Goal: Task Accomplishment & Management: Use online tool/utility

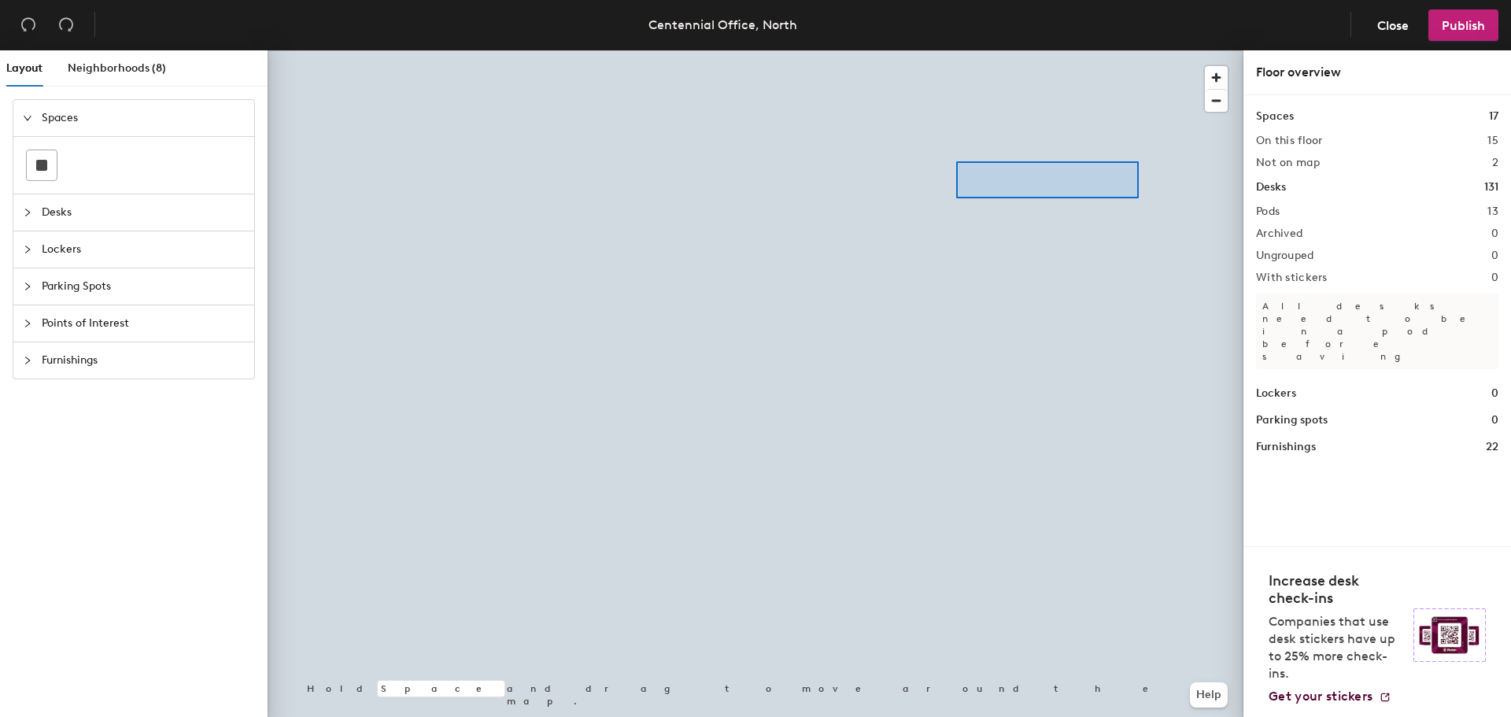
click at [941, 50] on div at bounding box center [756, 50] width 976 height 0
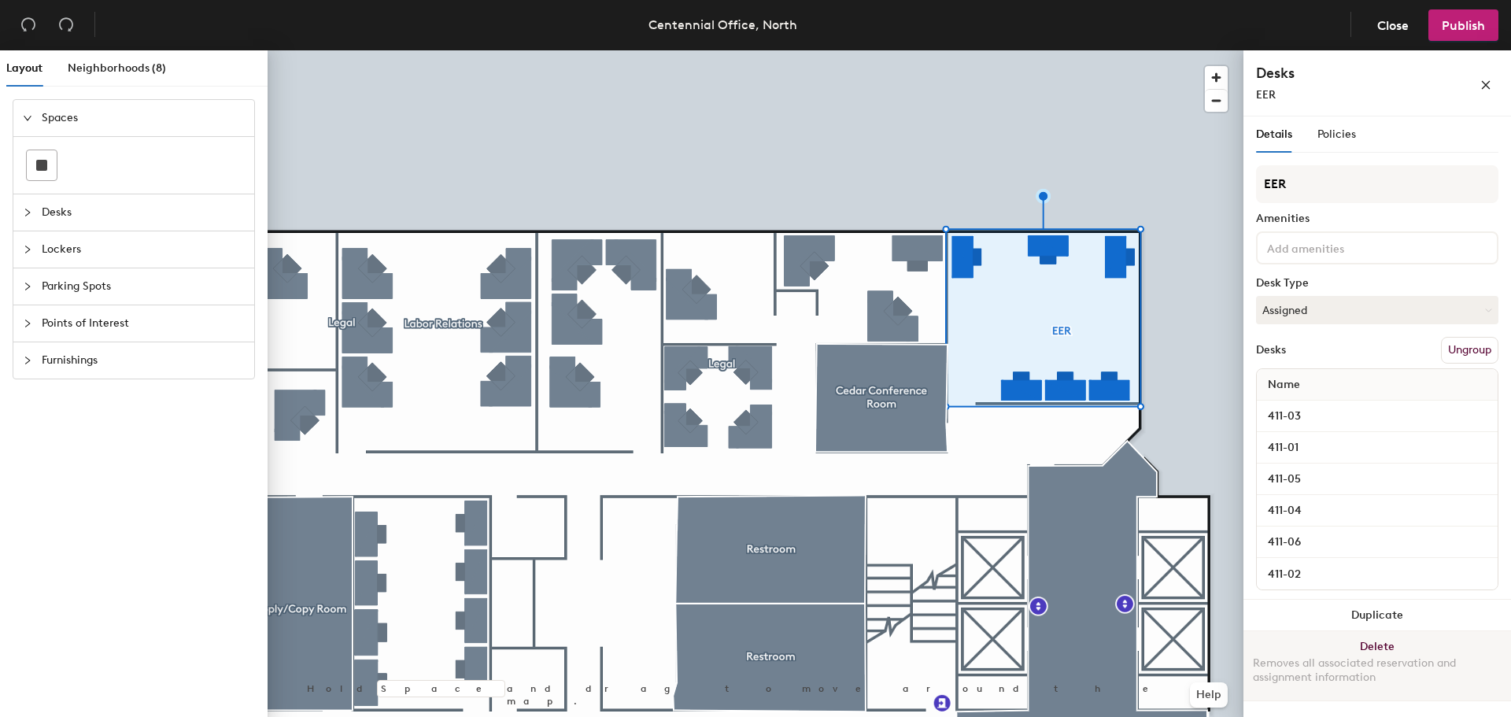
click at [1397, 650] on button "Delete Removes all associated reservation and assignment information" at bounding box center [1377, 665] width 268 height 69
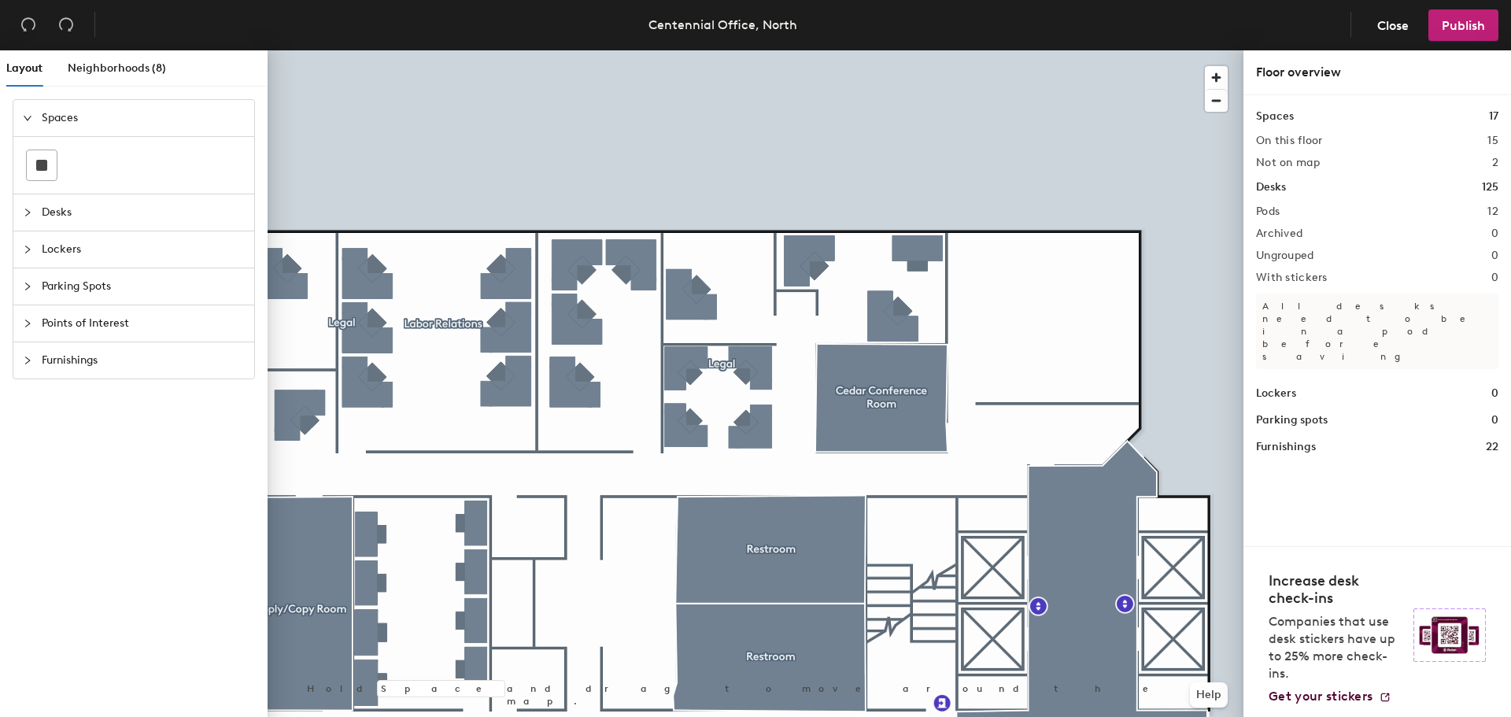
click at [1046, 50] on div at bounding box center [756, 50] width 976 height 0
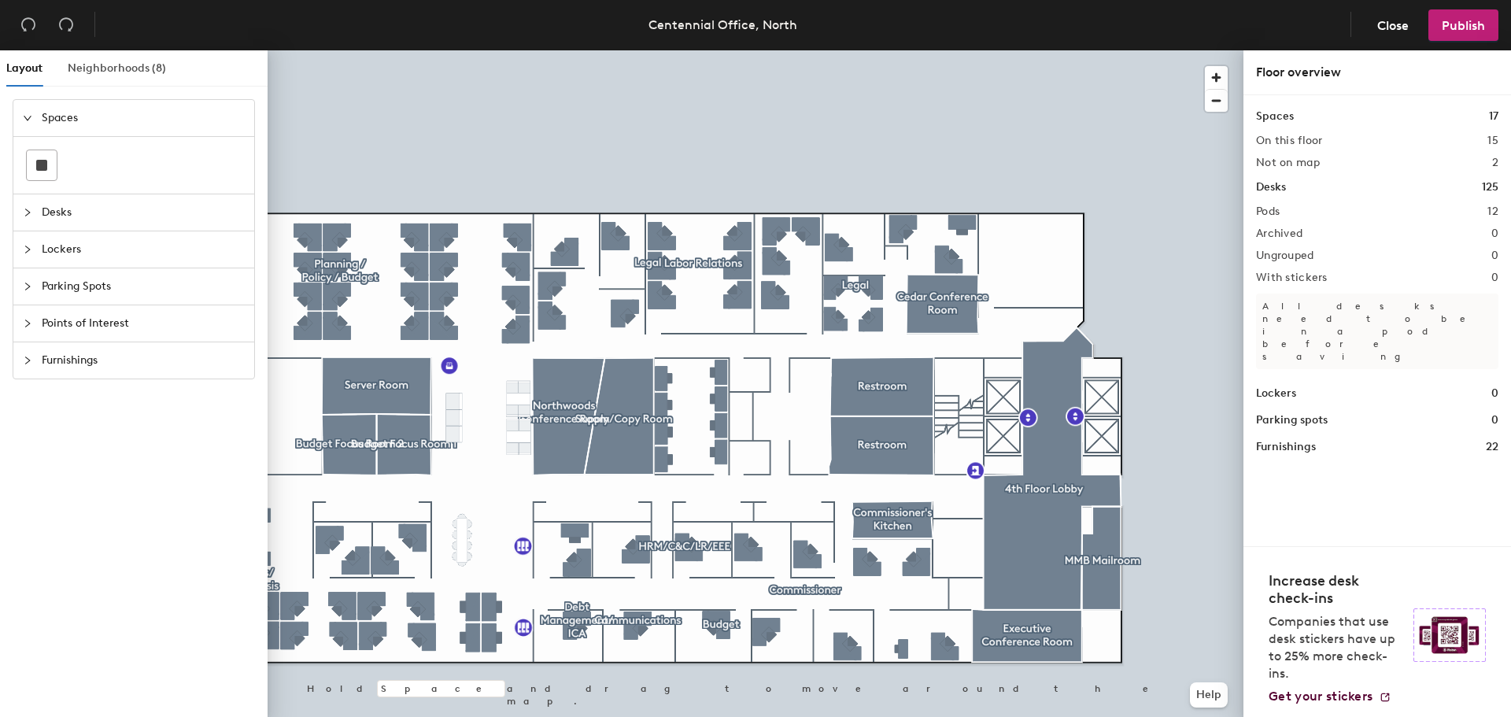
click at [126, 81] on div "Neighborhoods (8)" at bounding box center [117, 68] width 98 height 36
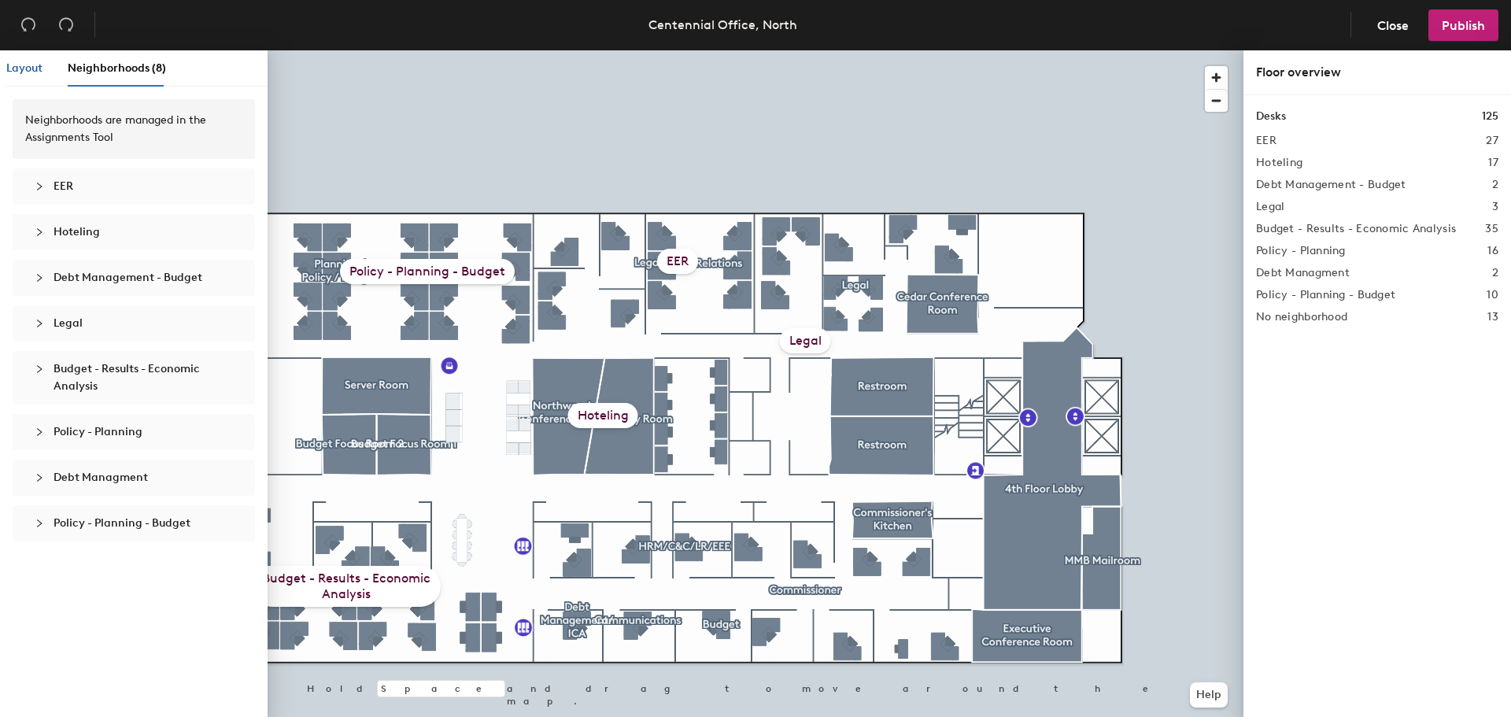
click at [31, 66] on span "Layout" at bounding box center [24, 67] width 36 height 13
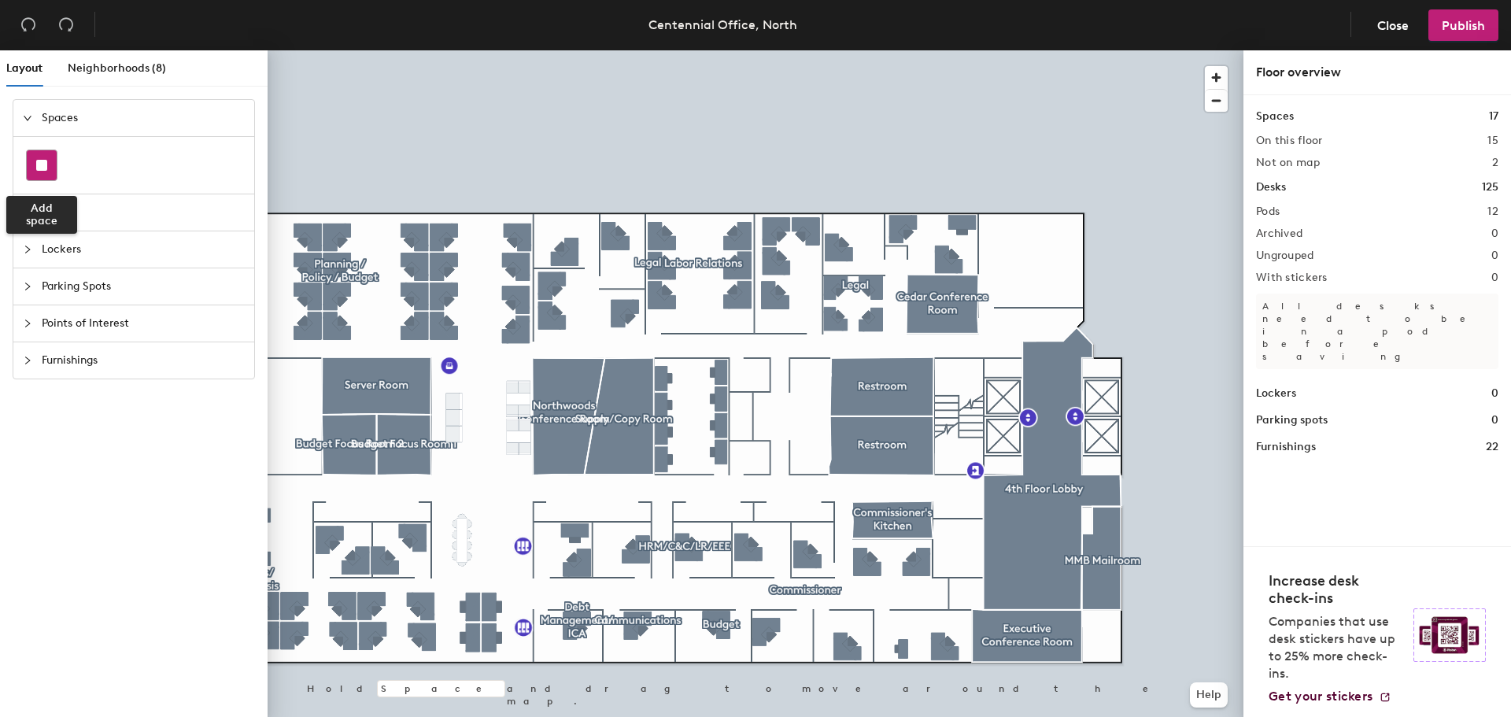
click at [35, 157] on div at bounding box center [42, 165] width 30 height 30
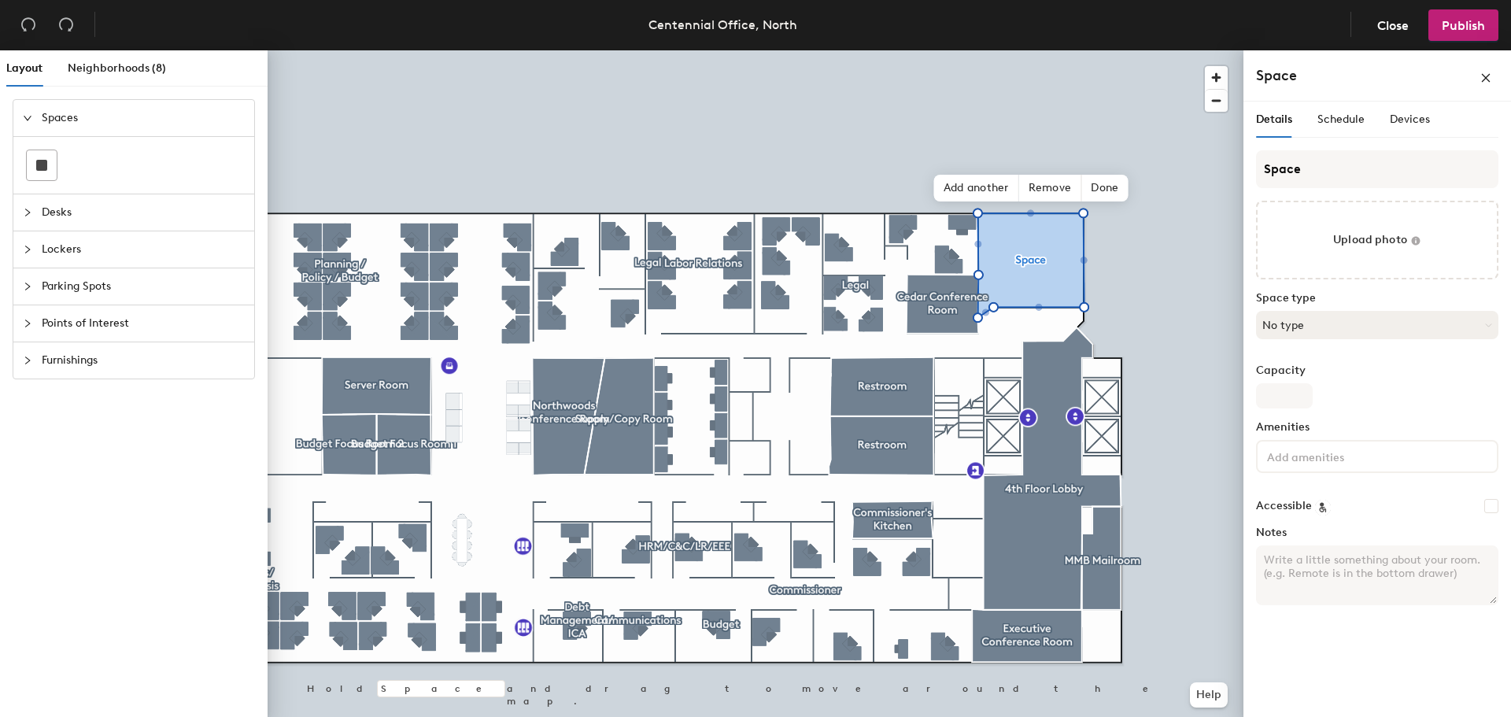
click at [1337, 328] on button "No type" at bounding box center [1377, 325] width 242 height 28
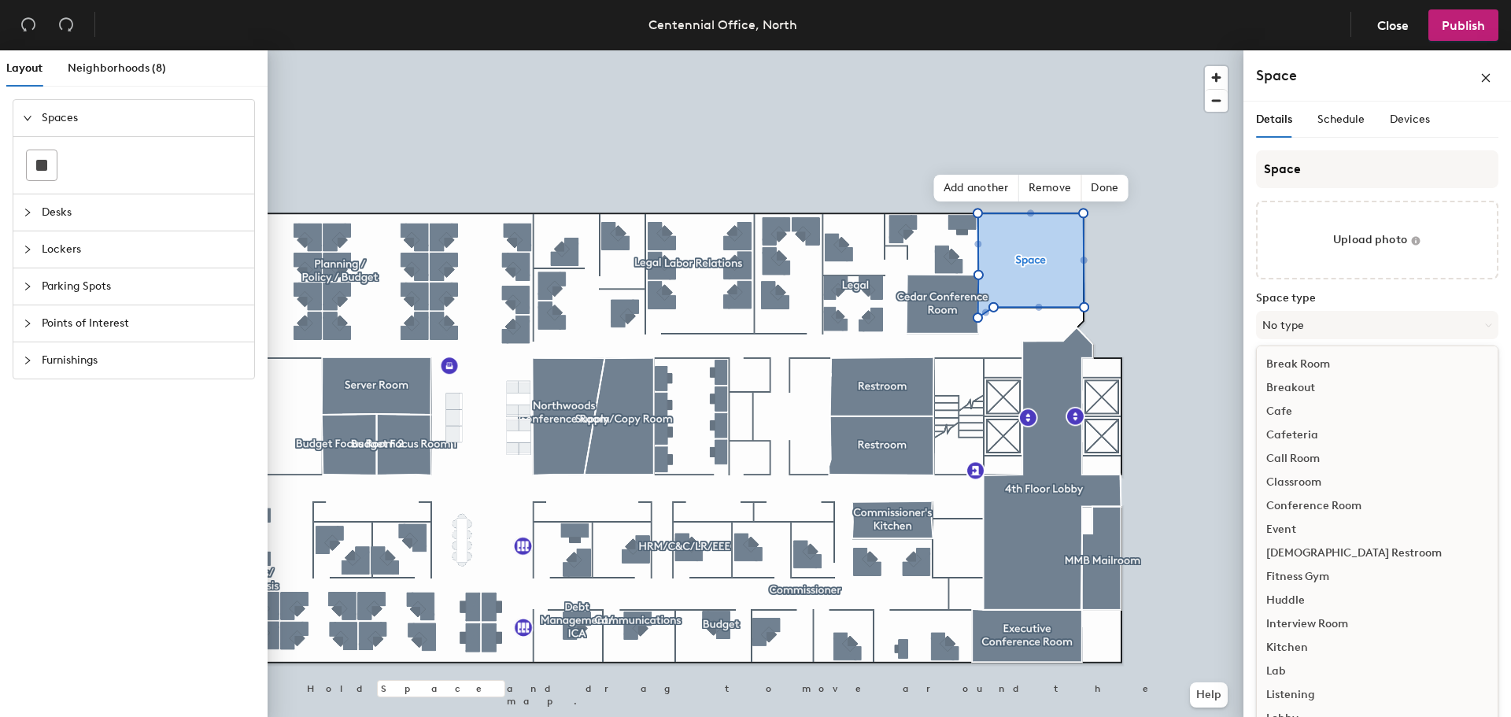
click at [1318, 479] on div "Classroom" at bounding box center [1376, 482] width 241 height 24
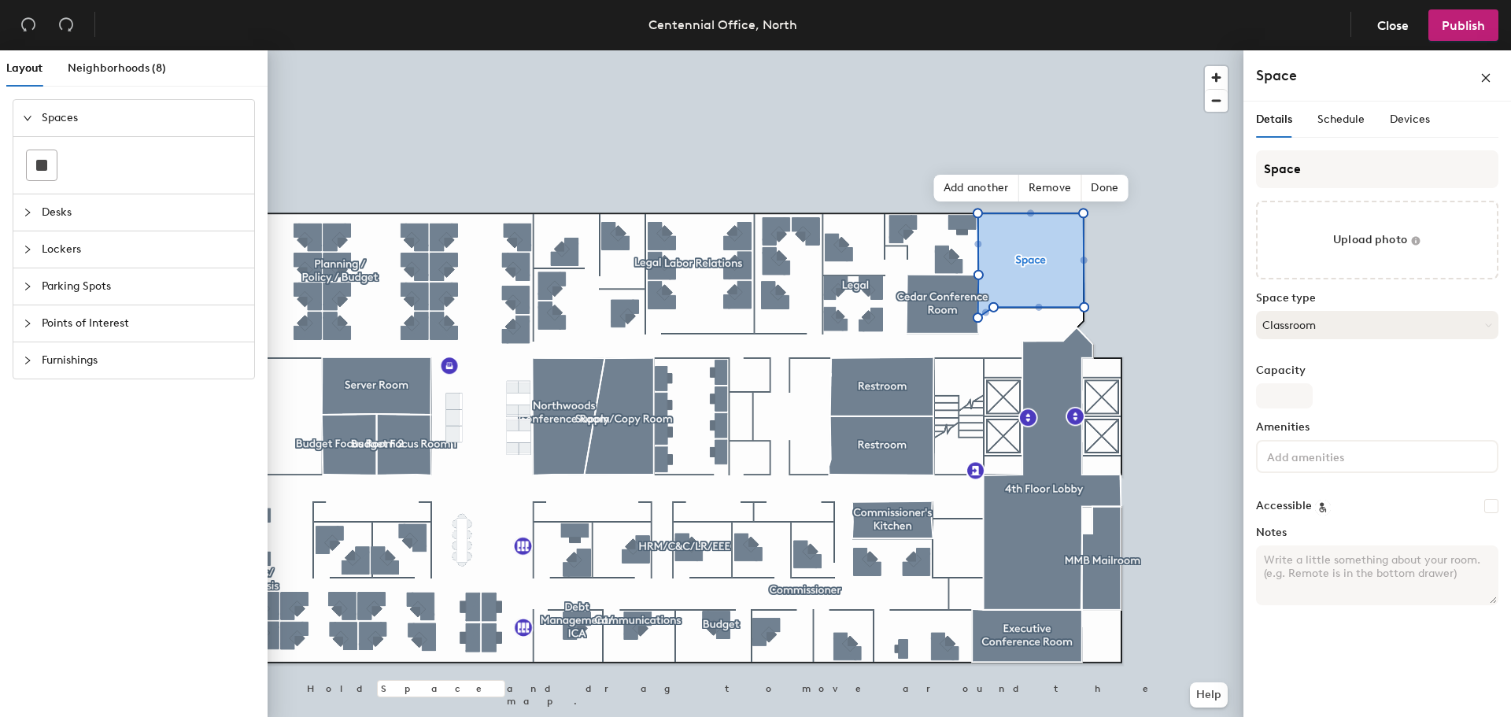
click at [1315, 336] on button "Classroom" at bounding box center [1377, 325] width 242 height 28
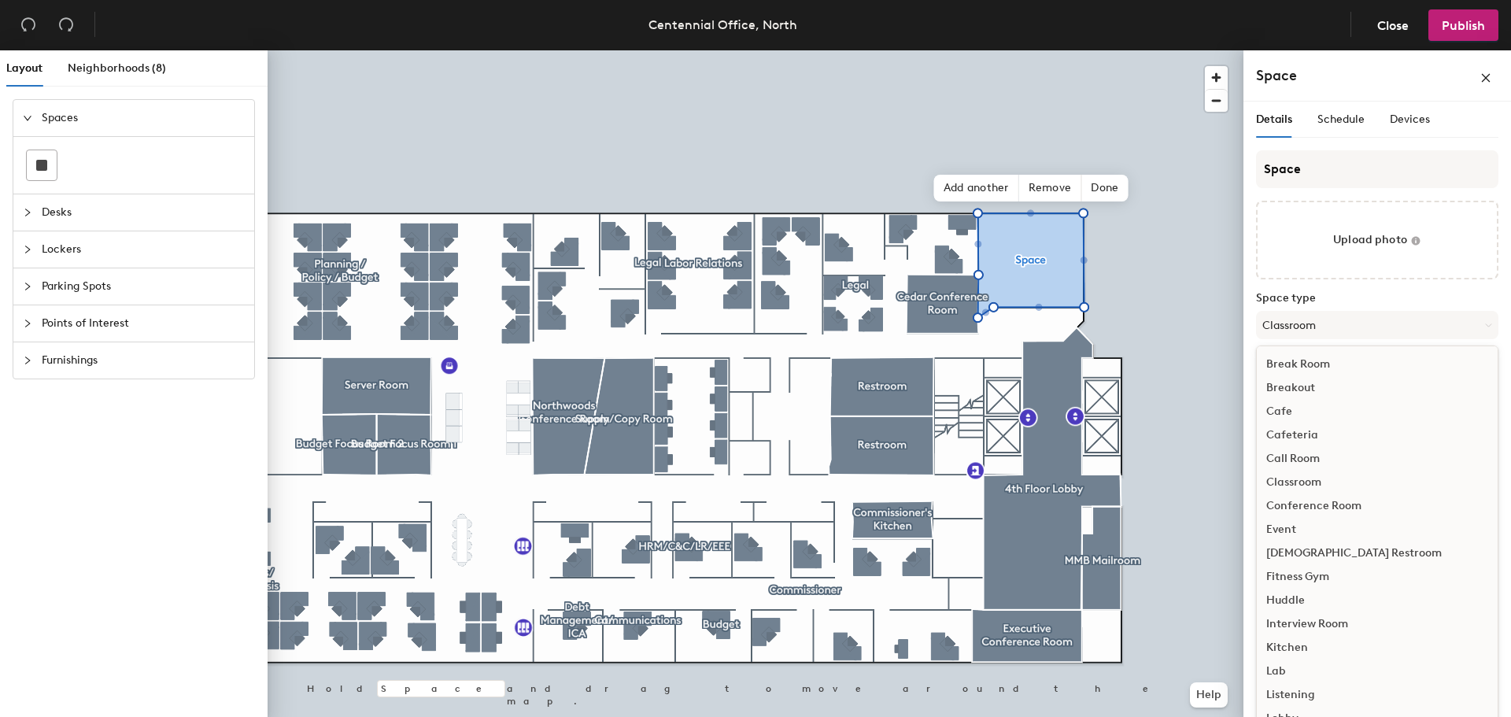
click at [1315, 503] on div "Conference Room" at bounding box center [1376, 506] width 241 height 24
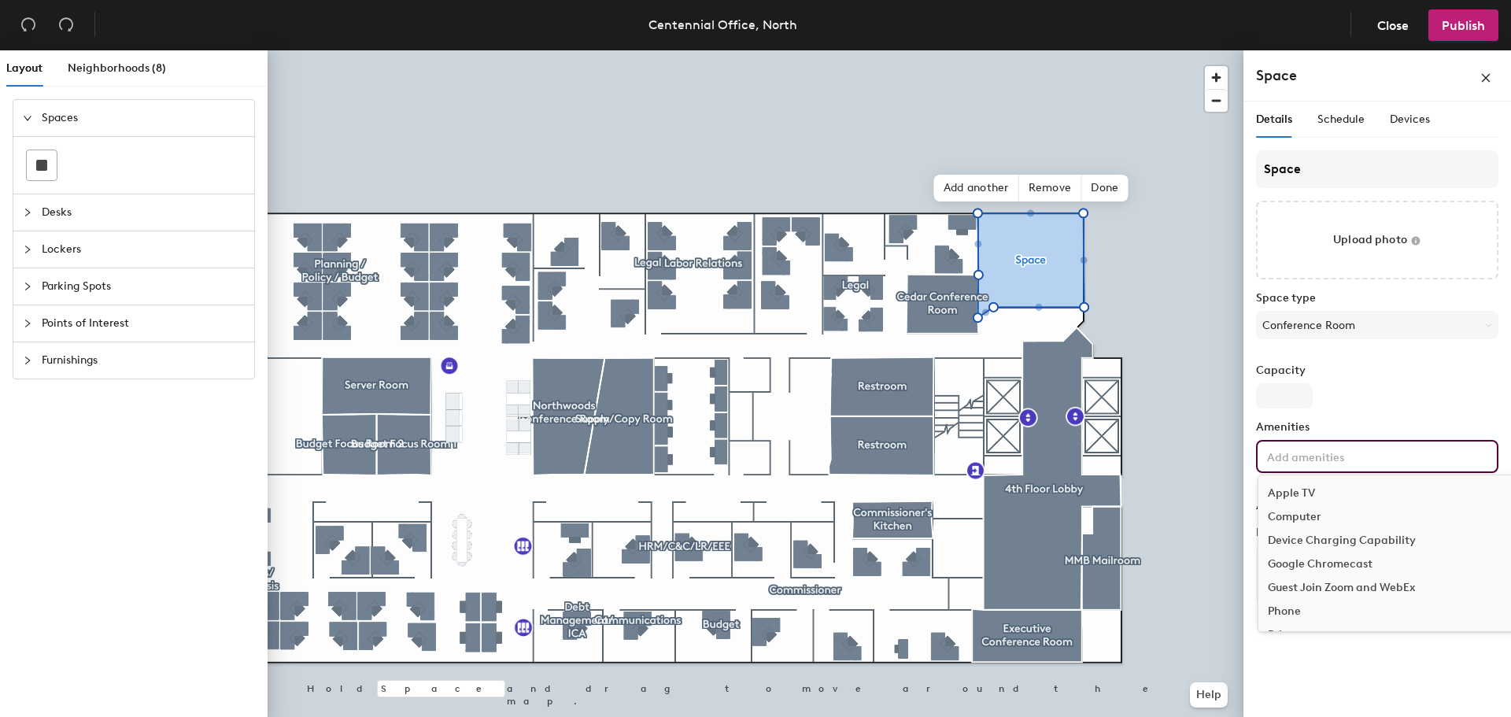
click at [1315, 452] on input at bounding box center [1335, 455] width 142 height 19
type input "Central Park"
click at [1317, 562] on textarea "Notes" at bounding box center [1377, 575] width 242 height 60
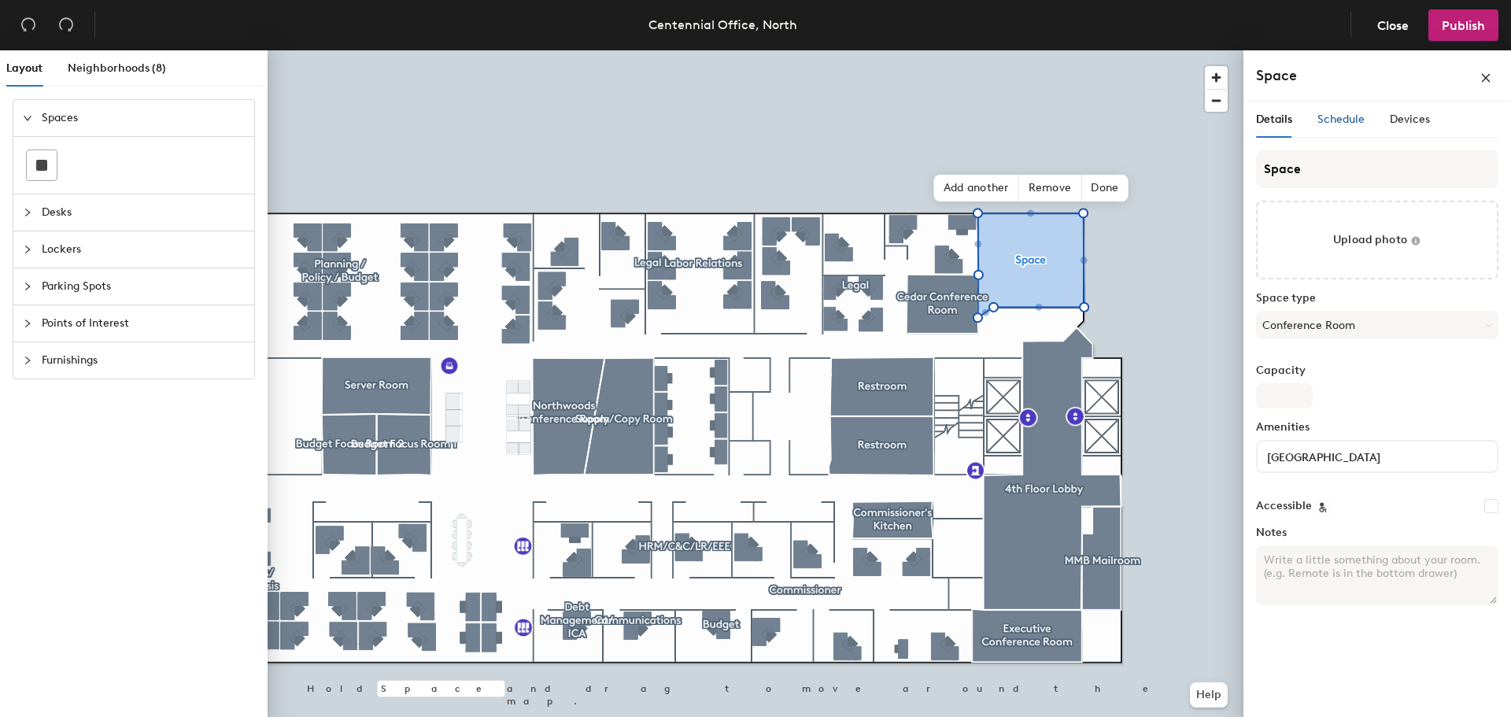
click at [1346, 119] on span "Schedule" at bounding box center [1340, 119] width 47 height 13
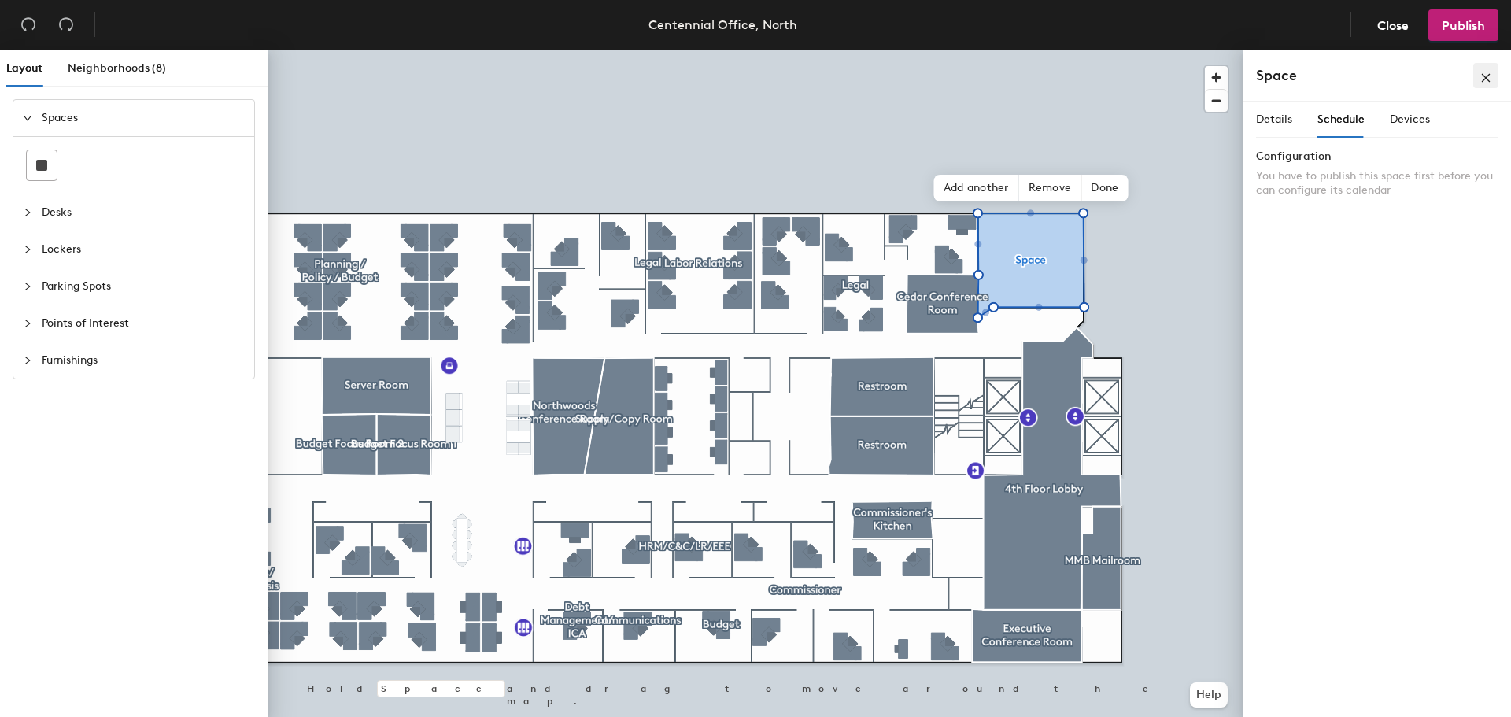
click at [1492, 79] on button "button" at bounding box center [1485, 75] width 25 height 25
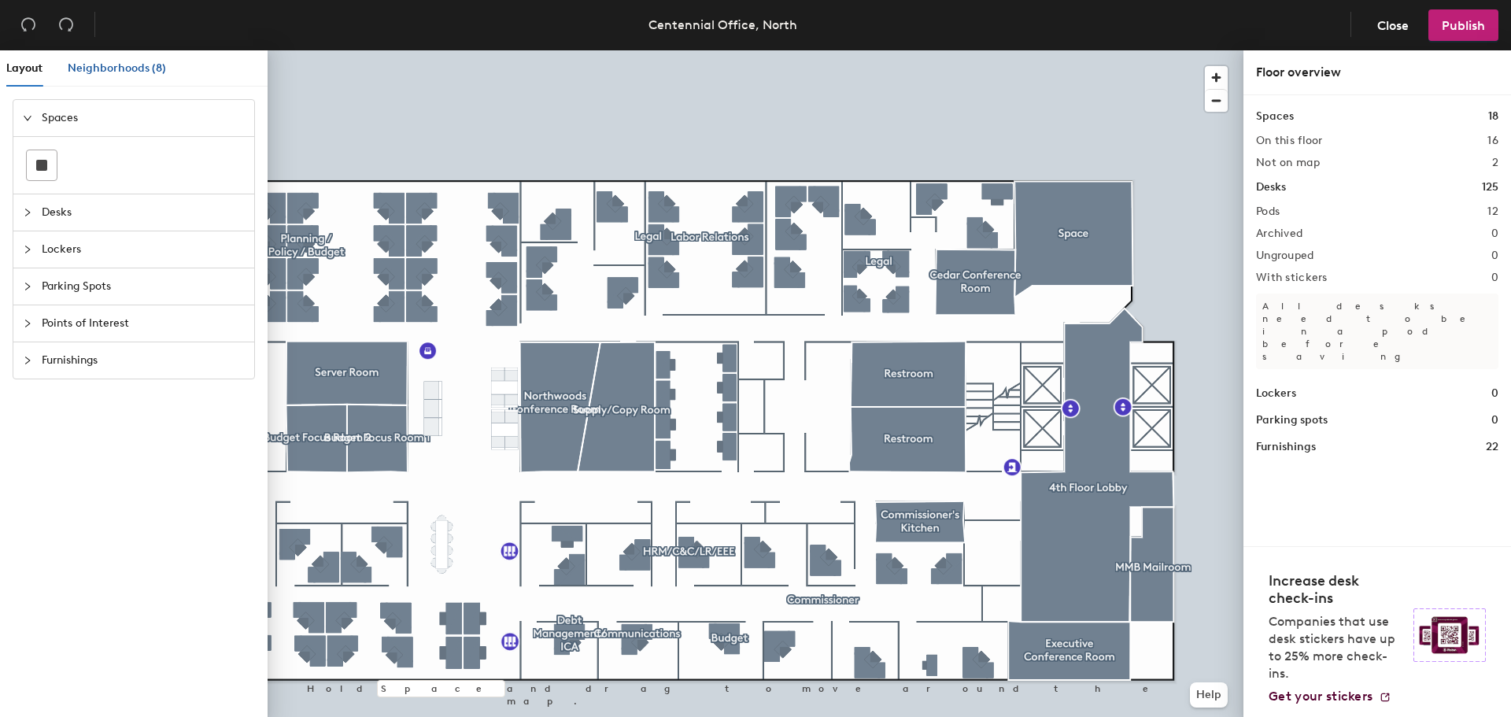
click at [135, 69] on span "Neighborhoods (8)" at bounding box center [117, 67] width 98 height 13
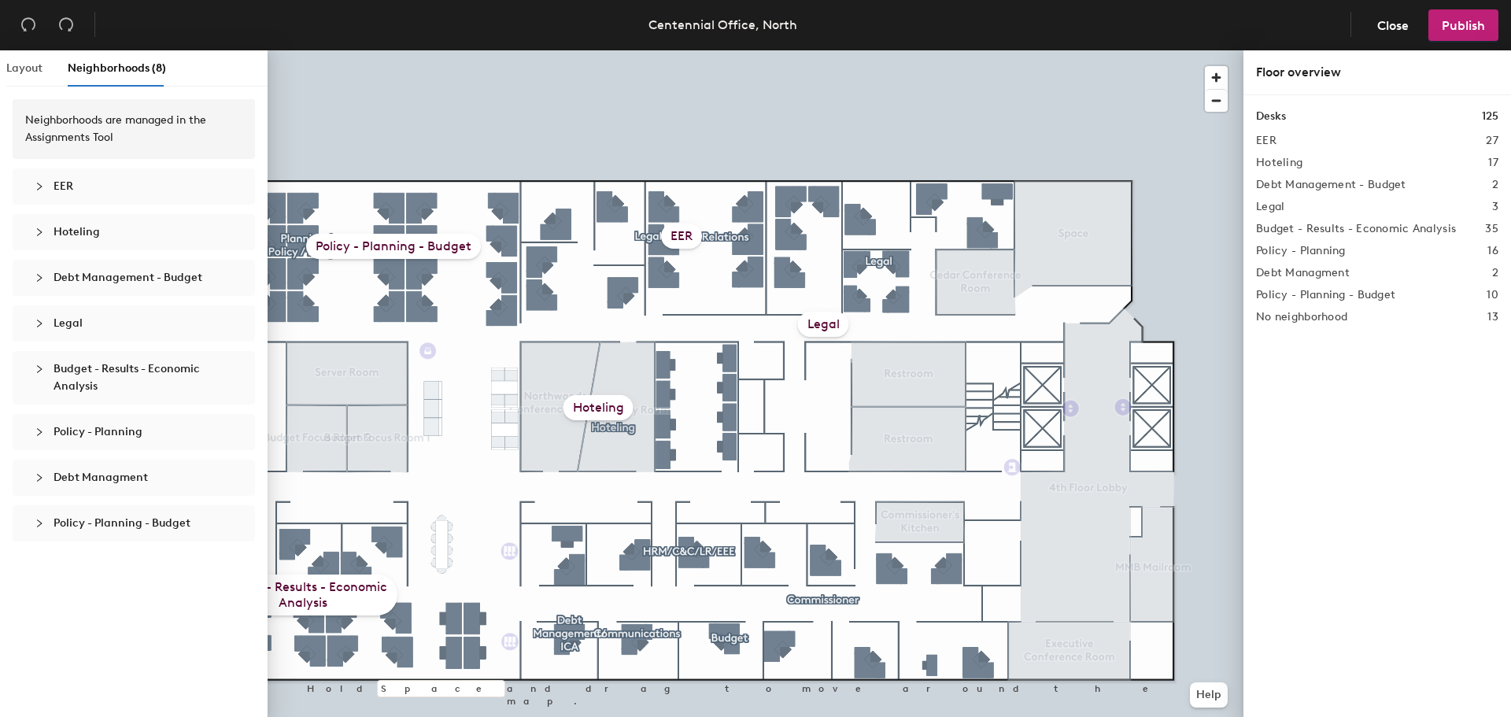
click at [28, 57] on div "Layout" at bounding box center [24, 68] width 36 height 36
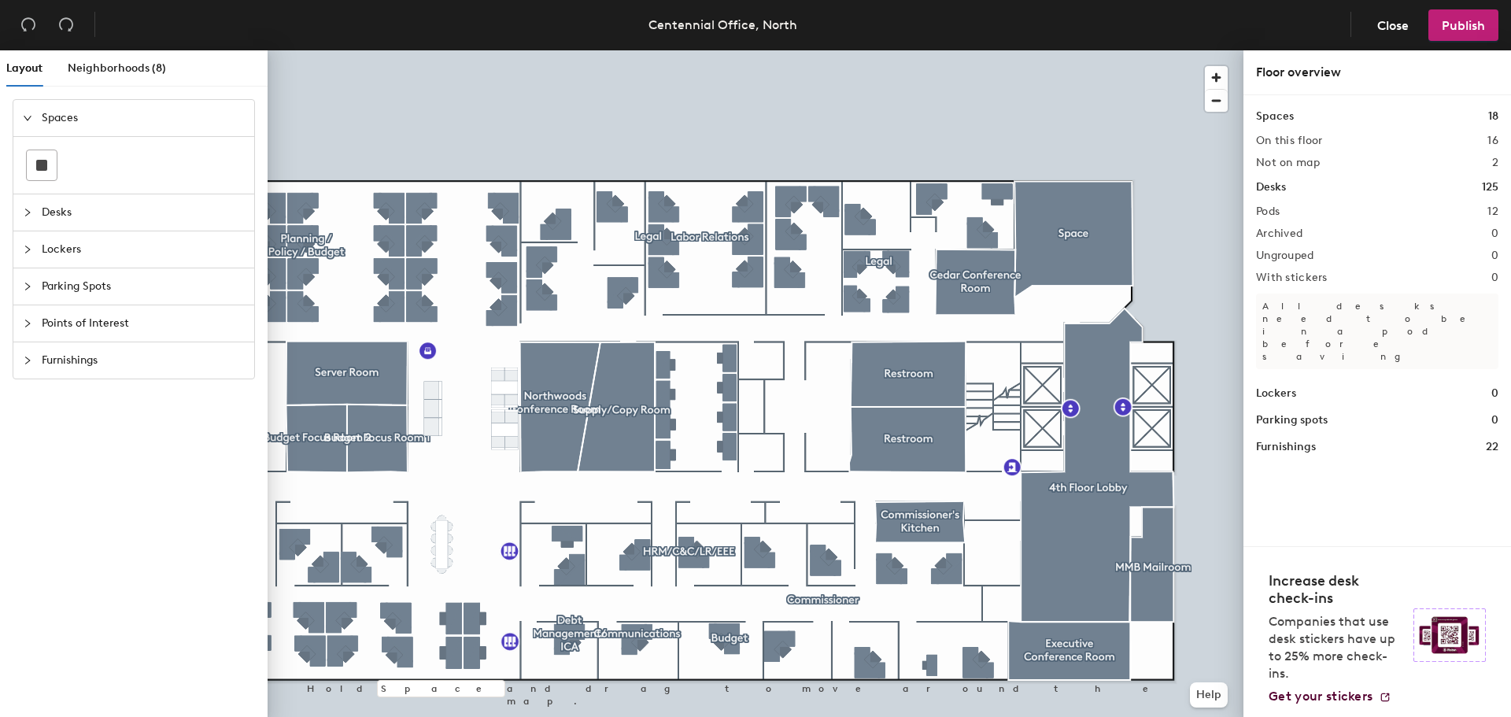
click at [28, 124] on div at bounding box center [32, 117] width 19 height 17
click at [62, 124] on span "Spaces" at bounding box center [143, 118] width 203 height 36
click at [28, 124] on div at bounding box center [32, 117] width 19 height 17
click at [29, 120] on icon "collapsed" at bounding box center [27, 117] width 9 height 9
click at [1454, 141] on div "On this floor 16" at bounding box center [1377, 141] width 242 height 13
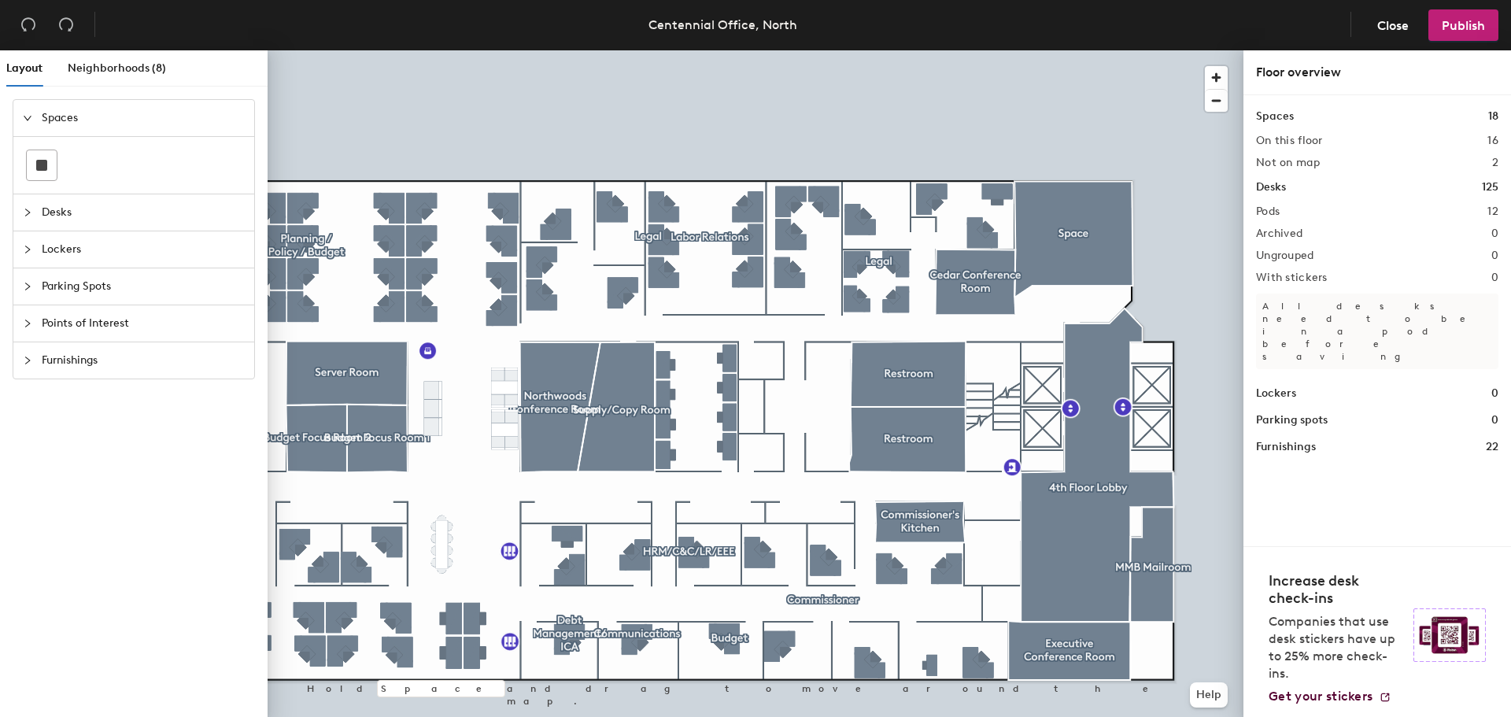
click at [1442, 143] on div "On this floor 16" at bounding box center [1377, 141] width 242 height 13
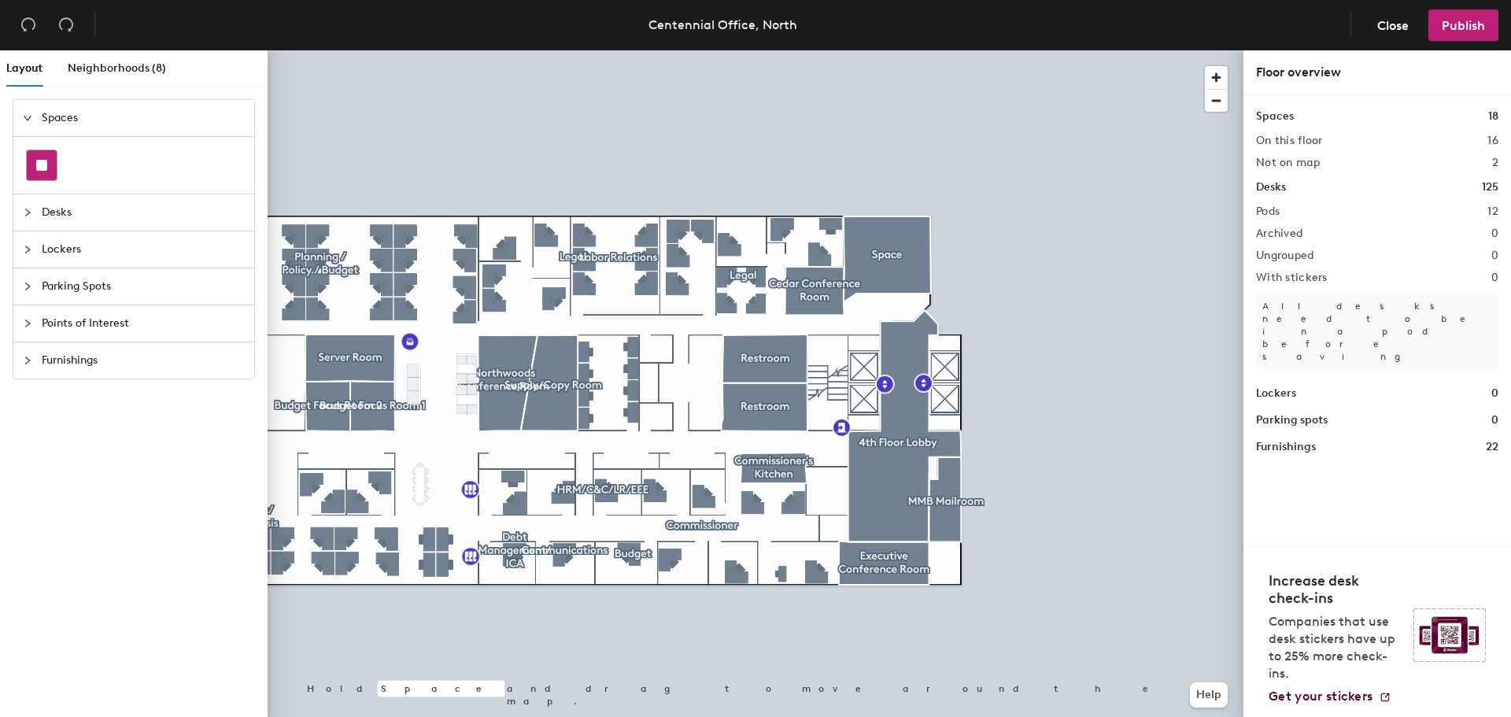
click at [45, 169] on rect at bounding box center [41, 165] width 11 height 11
click at [28, 109] on div "Spaces" at bounding box center [133, 118] width 241 height 36
click at [24, 109] on div at bounding box center [32, 117] width 19 height 17
click at [28, 24] on icon "undo" at bounding box center [28, 25] width 16 height 16
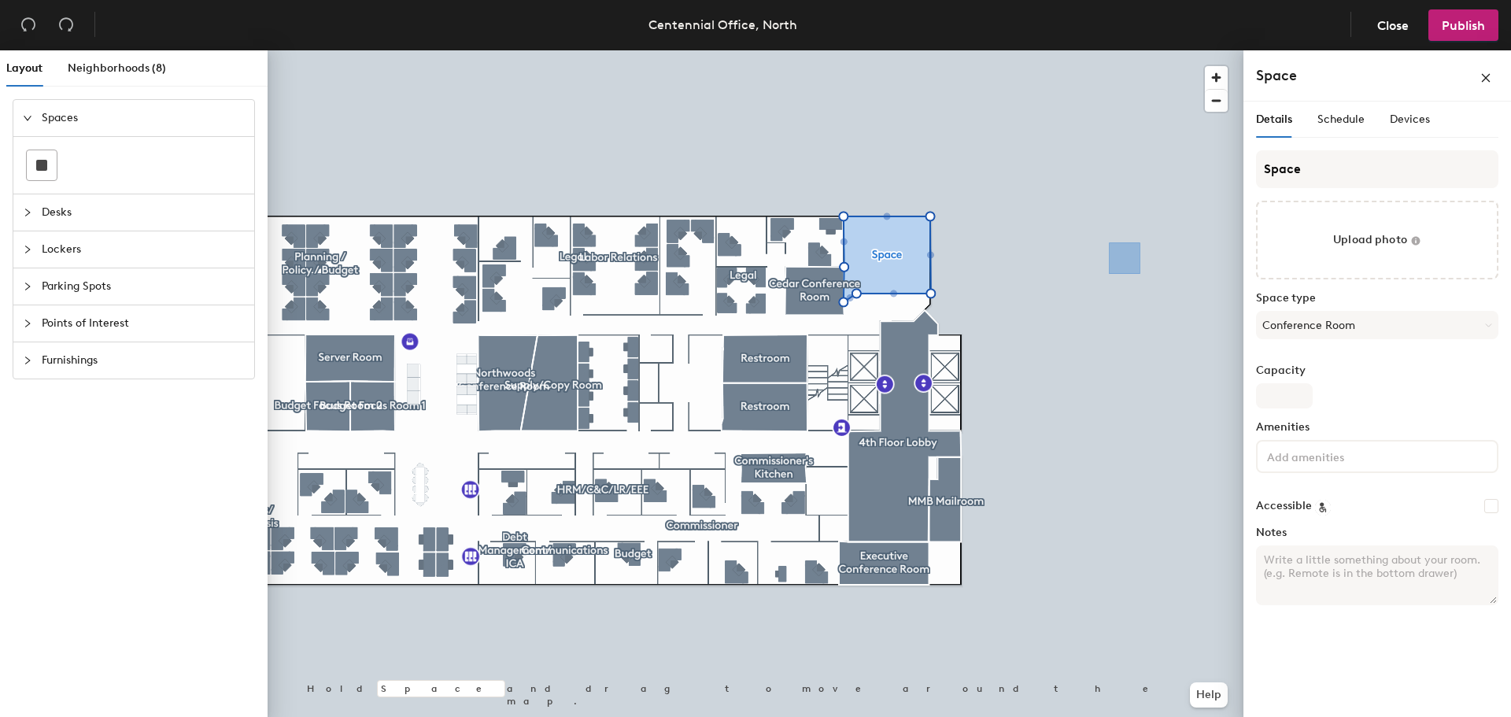
click at [1349, 459] on input at bounding box center [1335, 455] width 142 height 19
type input "Central Park Conference Room"
click at [1449, 20] on span "Publish" at bounding box center [1462, 25] width 43 height 15
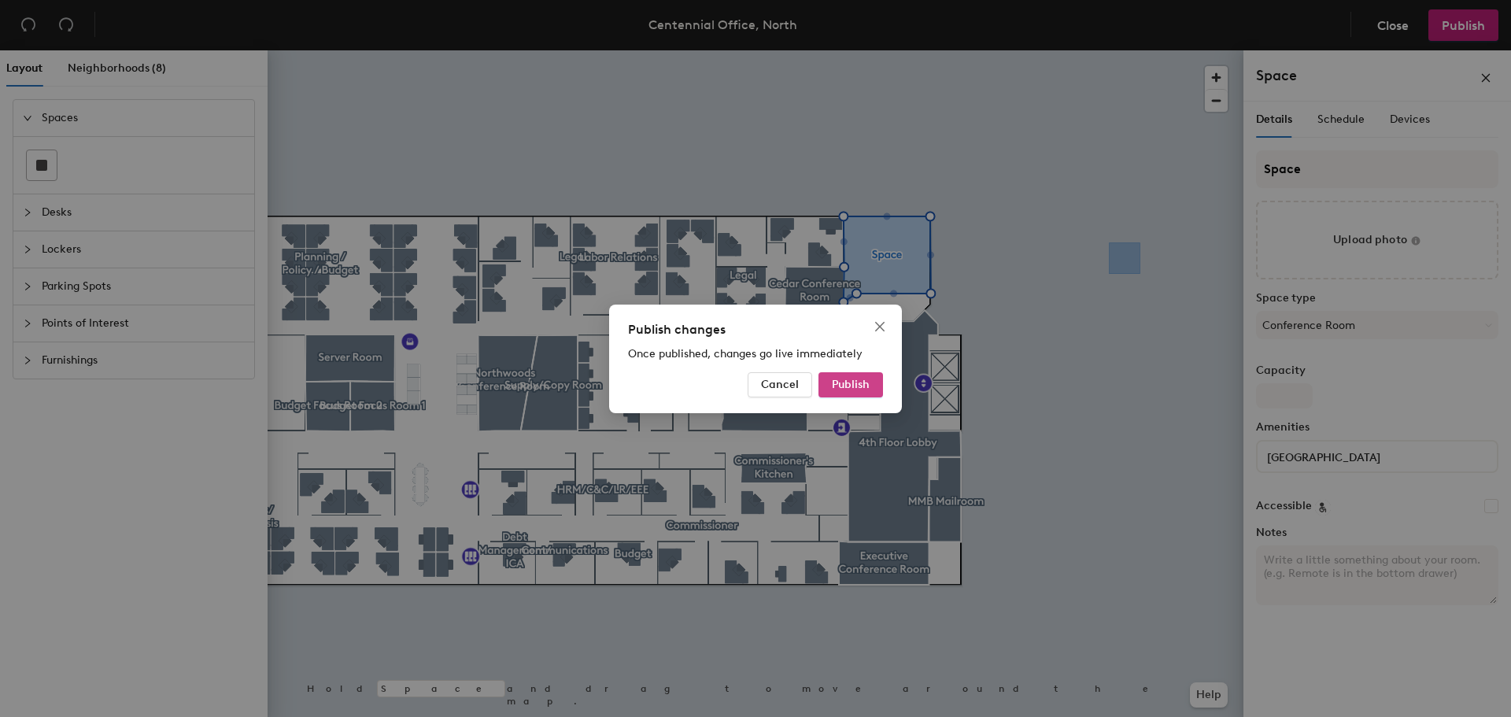
click at [874, 384] on button "Publish" at bounding box center [850, 384] width 65 height 25
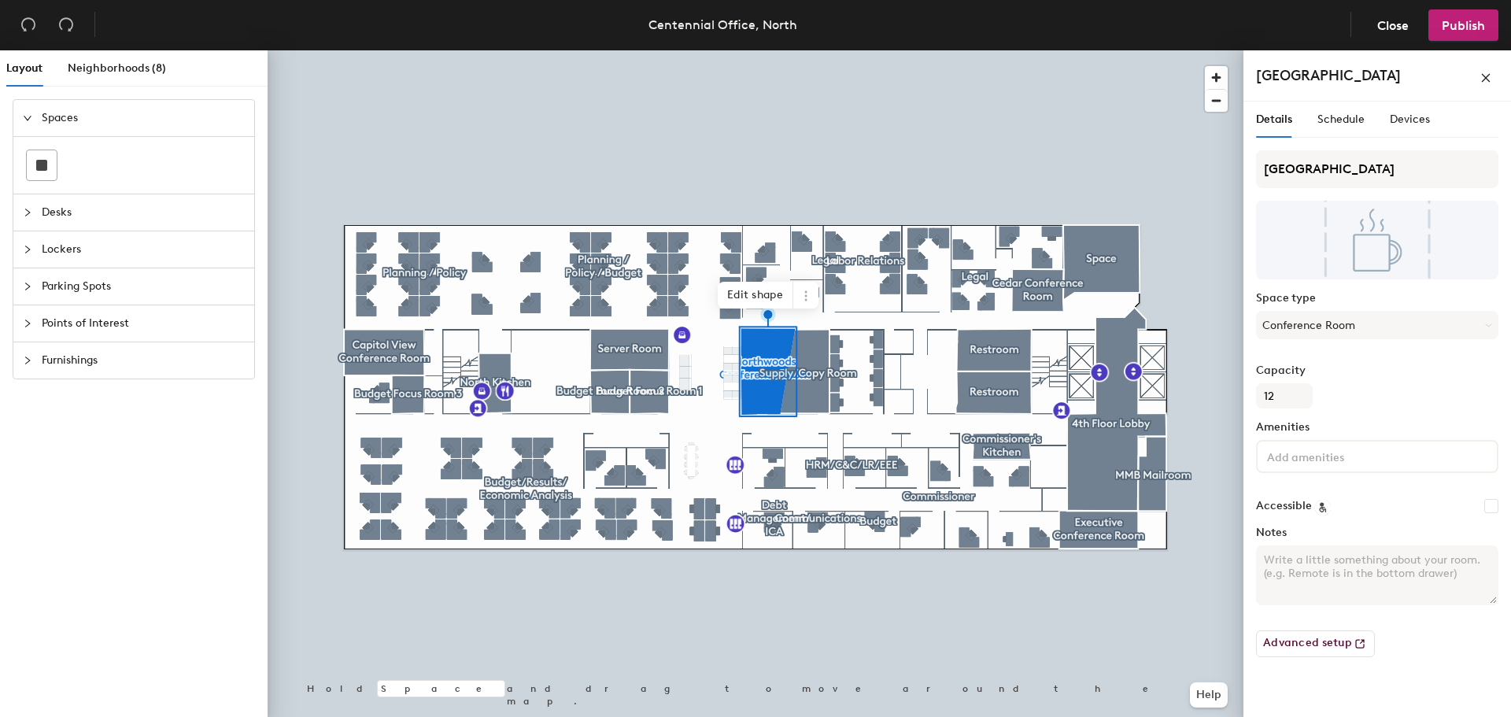
click at [1367, 123] on div "Details Schedule Devices" at bounding box center [1343, 119] width 174 height 36
click at [1338, 118] on span "Schedule" at bounding box center [1340, 119] width 47 height 13
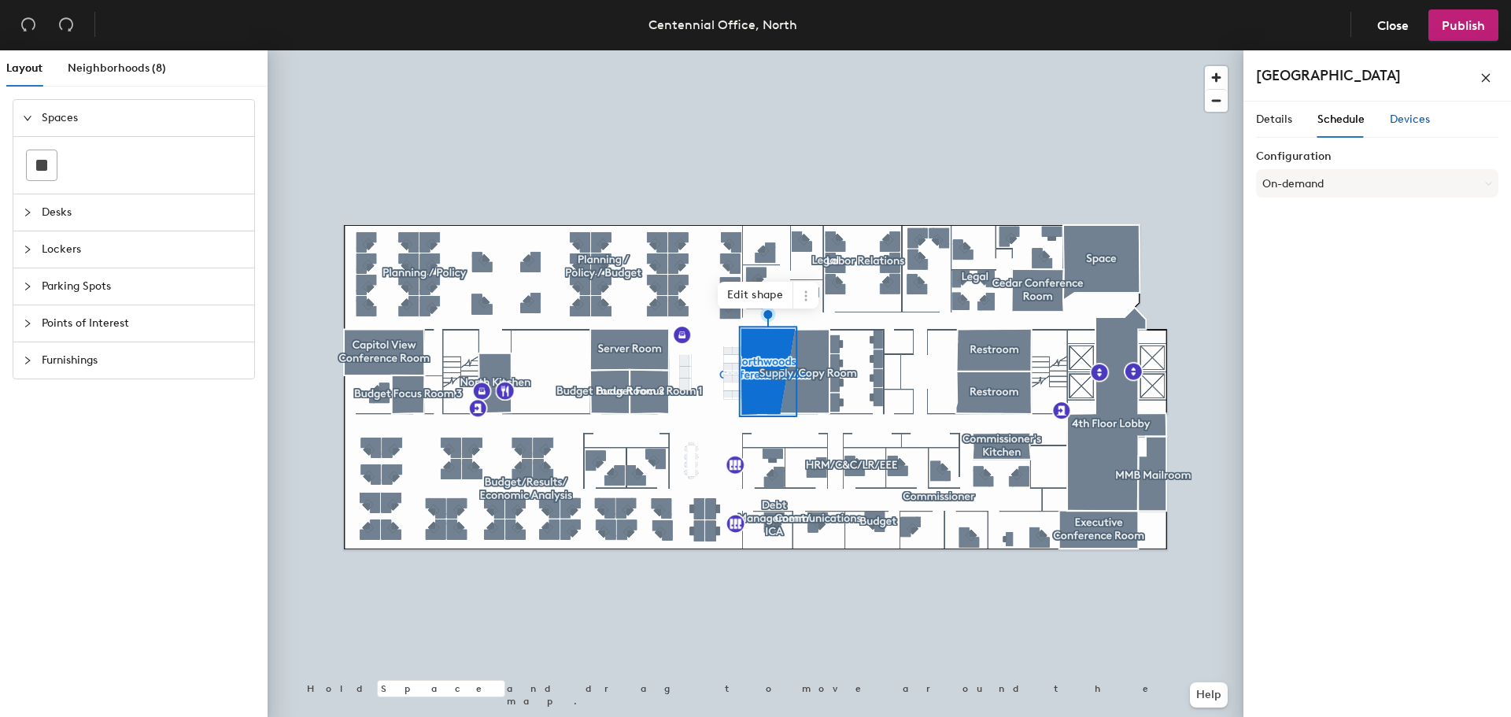
click at [1403, 113] on span "Devices" at bounding box center [1409, 119] width 40 height 13
click at [1337, 113] on span "Schedule" at bounding box center [1340, 119] width 47 height 13
click at [1279, 117] on span "Details" at bounding box center [1274, 119] width 36 height 13
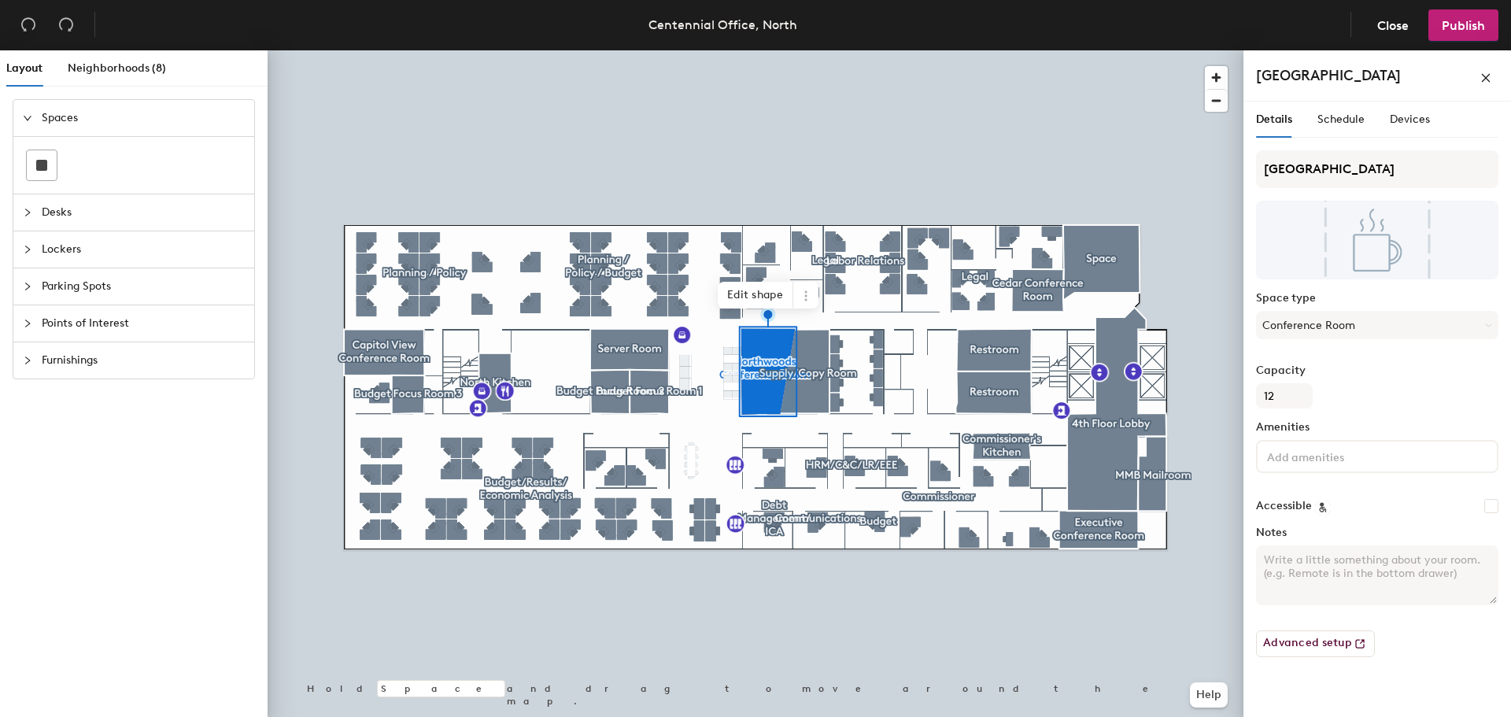
click at [374, 50] on div at bounding box center [756, 50] width 976 height 0
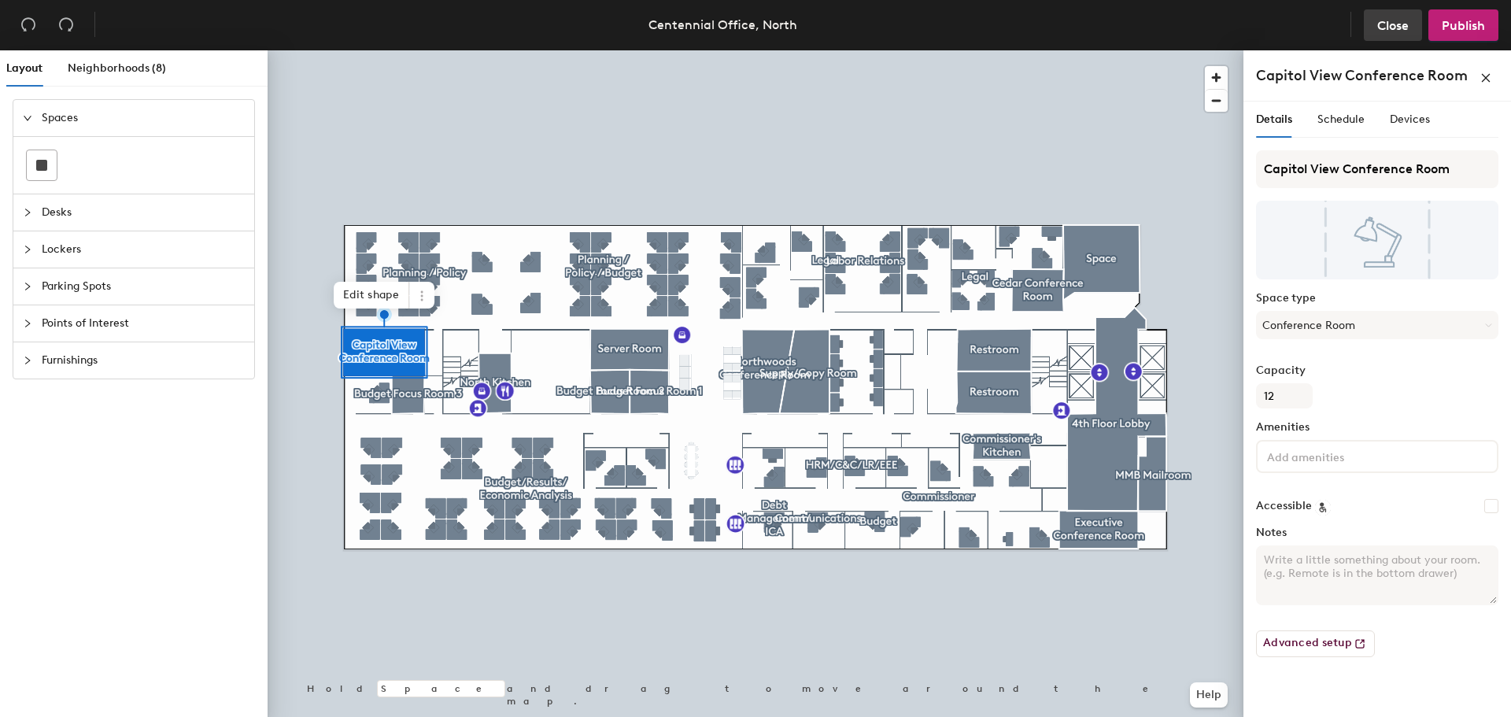
click at [1398, 26] on span "Close" at bounding box center [1392, 25] width 31 height 15
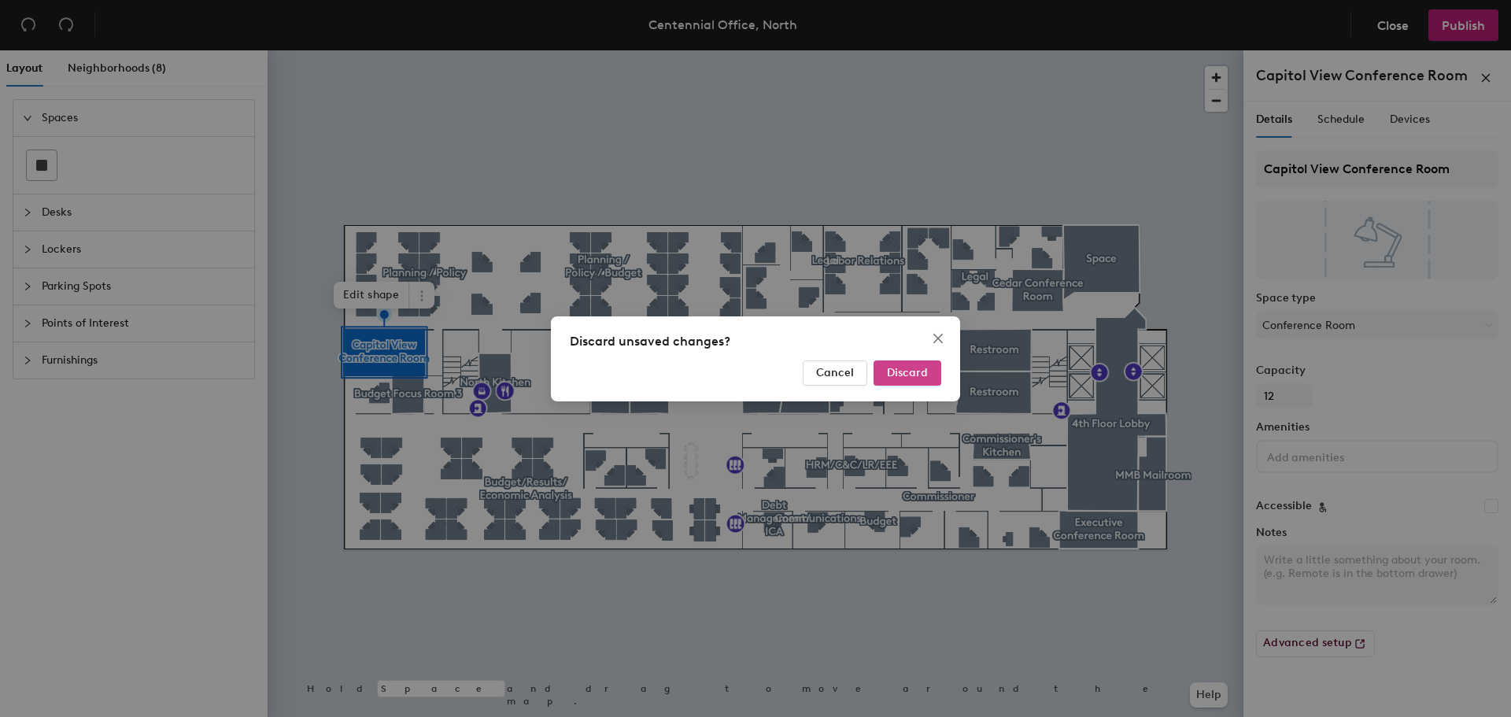
click at [923, 378] on span "Discard" at bounding box center [907, 372] width 41 height 13
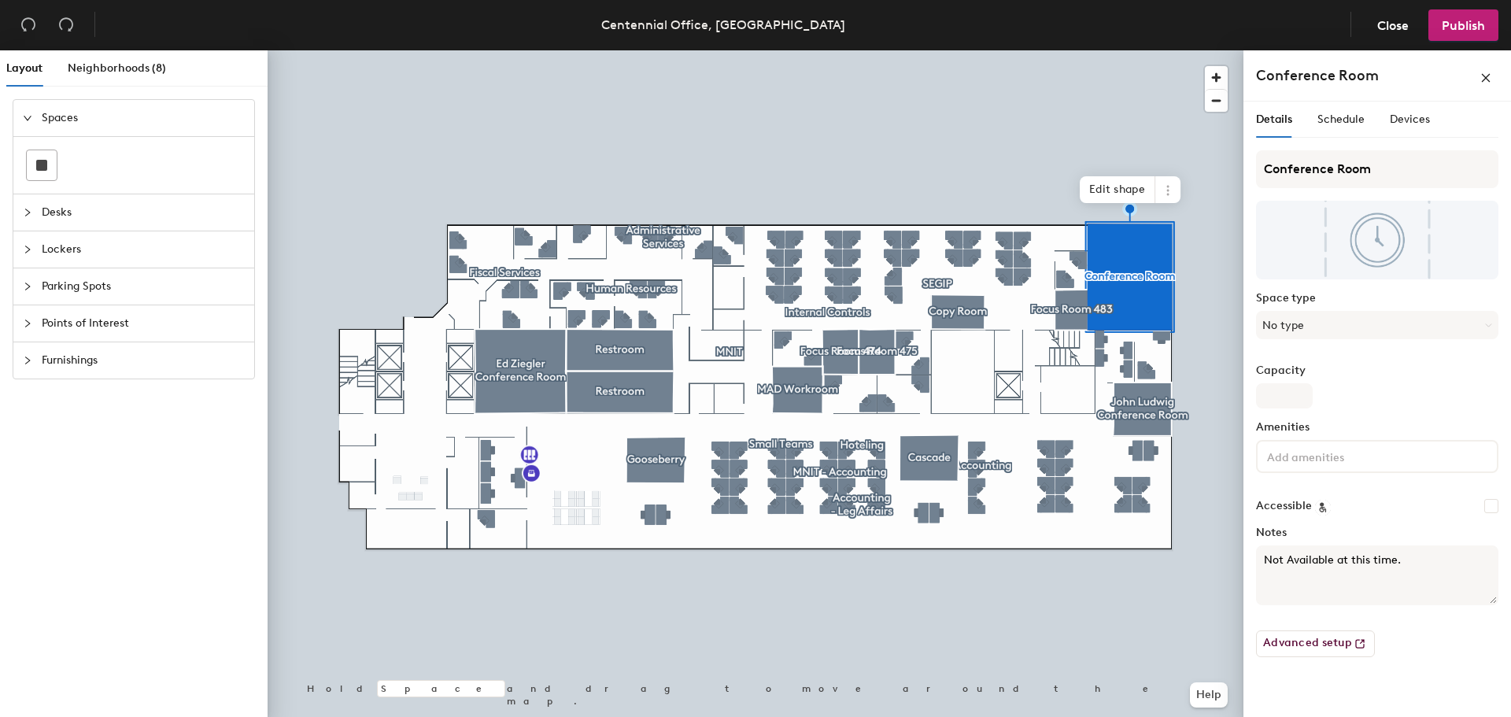
click at [1412, 566] on textarea "Not Available at this time." at bounding box center [1377, 575] width 242 height 60
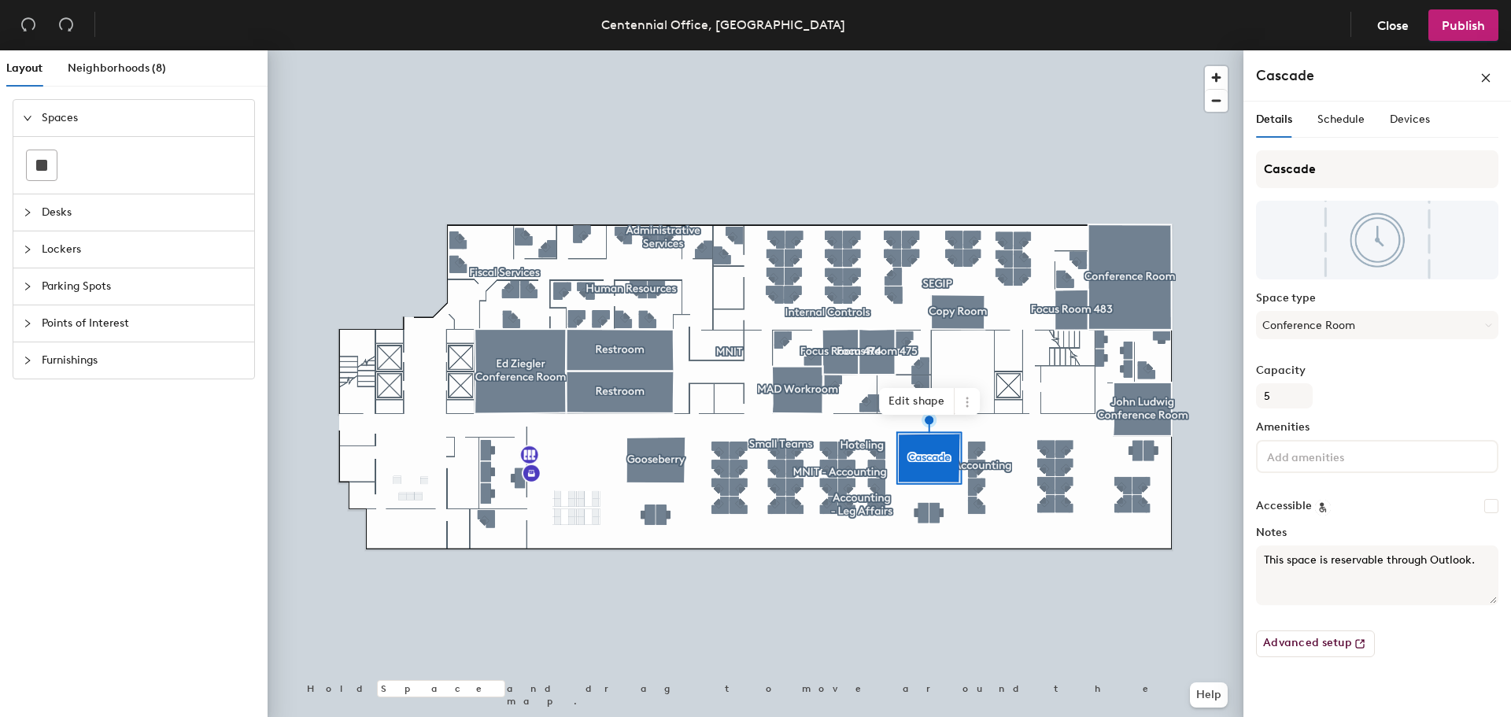
drag, startPoint x: 1487, startPoint y: 560, endPoint x: 1249, endPoint y: 558, distance: 237.6
click at [1249, 558] on div "Details Schedule Devices Cascade Space type Conference Room Capacity 5 Amenitie…" at bounding box center [1377, 412] width 268 height 622
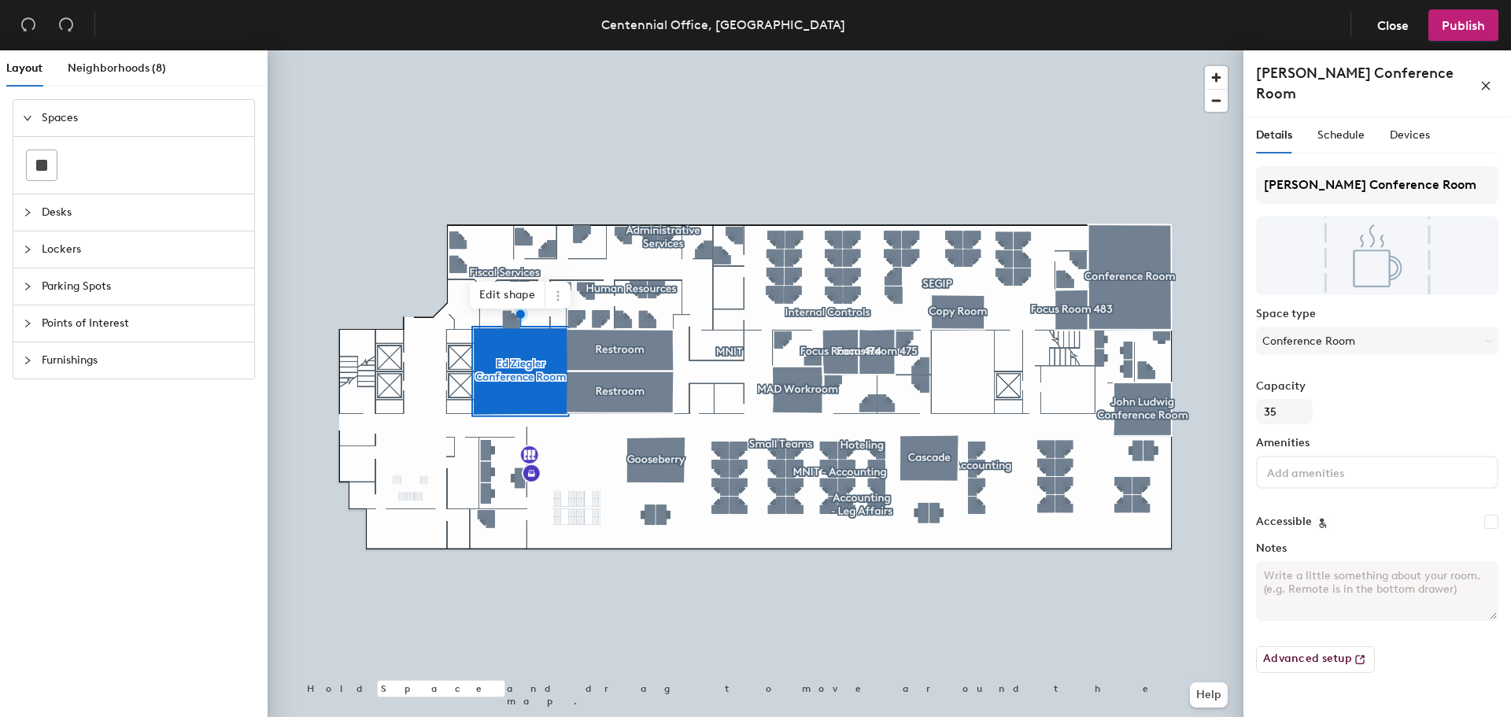
click at [1435, 585] on textarea "Notes" at bounding box center [1377, 591] width 242 height 60
paste textarea "This space is reservable through Outlook."
type textarea "This space is reservable through Outlook."
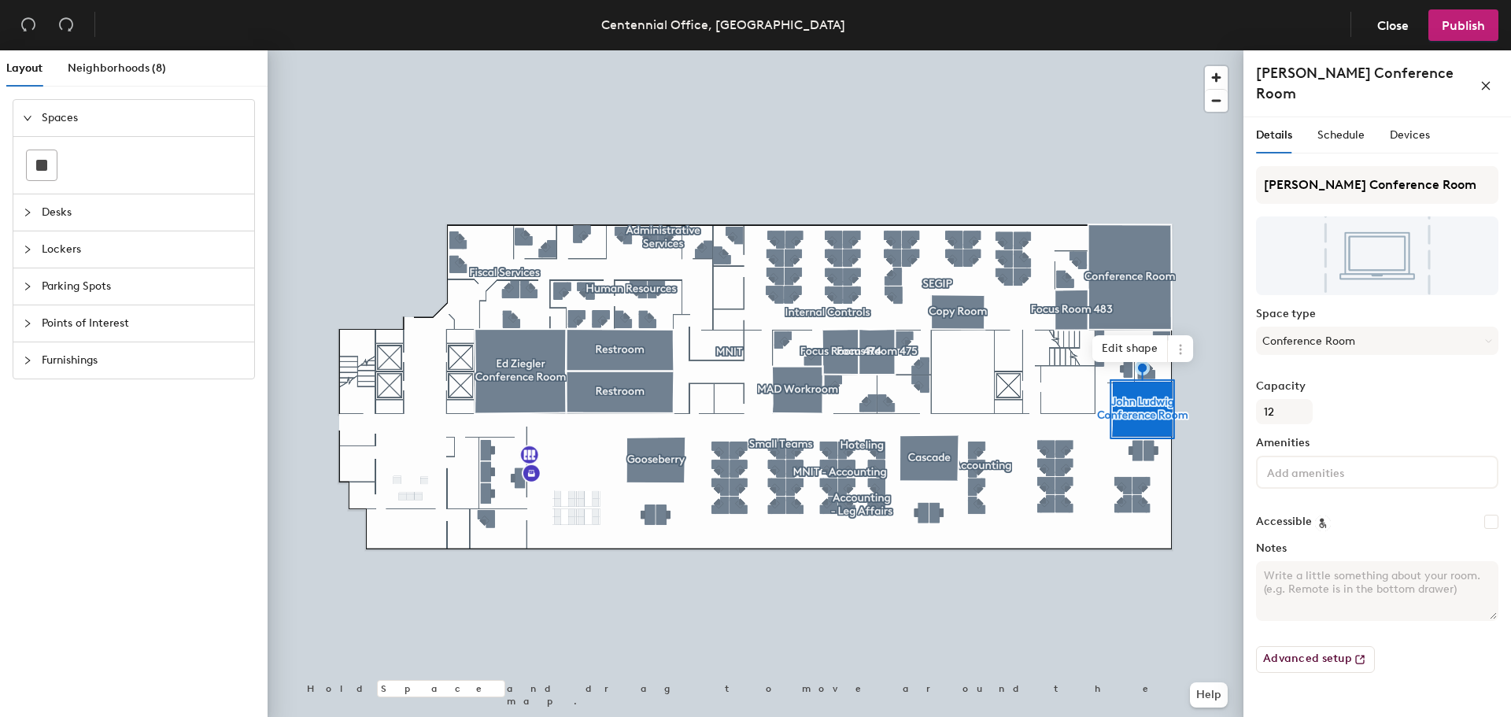
click at [1306, 569] on textarea "Notes" at bounding box center [1377, 591] width 242 height 60
paste textarea "This space is reservable through Outlook."
type textarea "This space is reservable through Outlook."
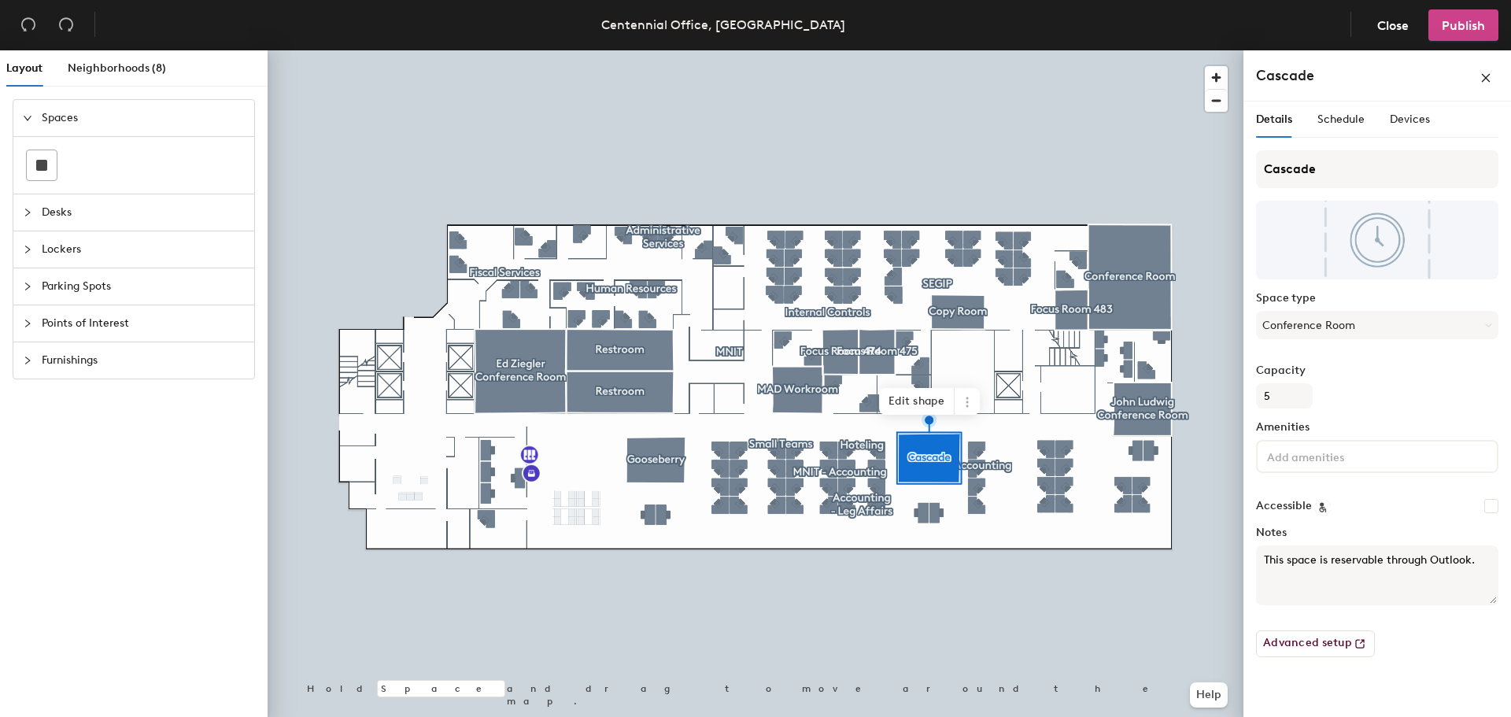
click at [1456, 36] on button "Publish" at bounding box center [1463, 24] width 70 height 31
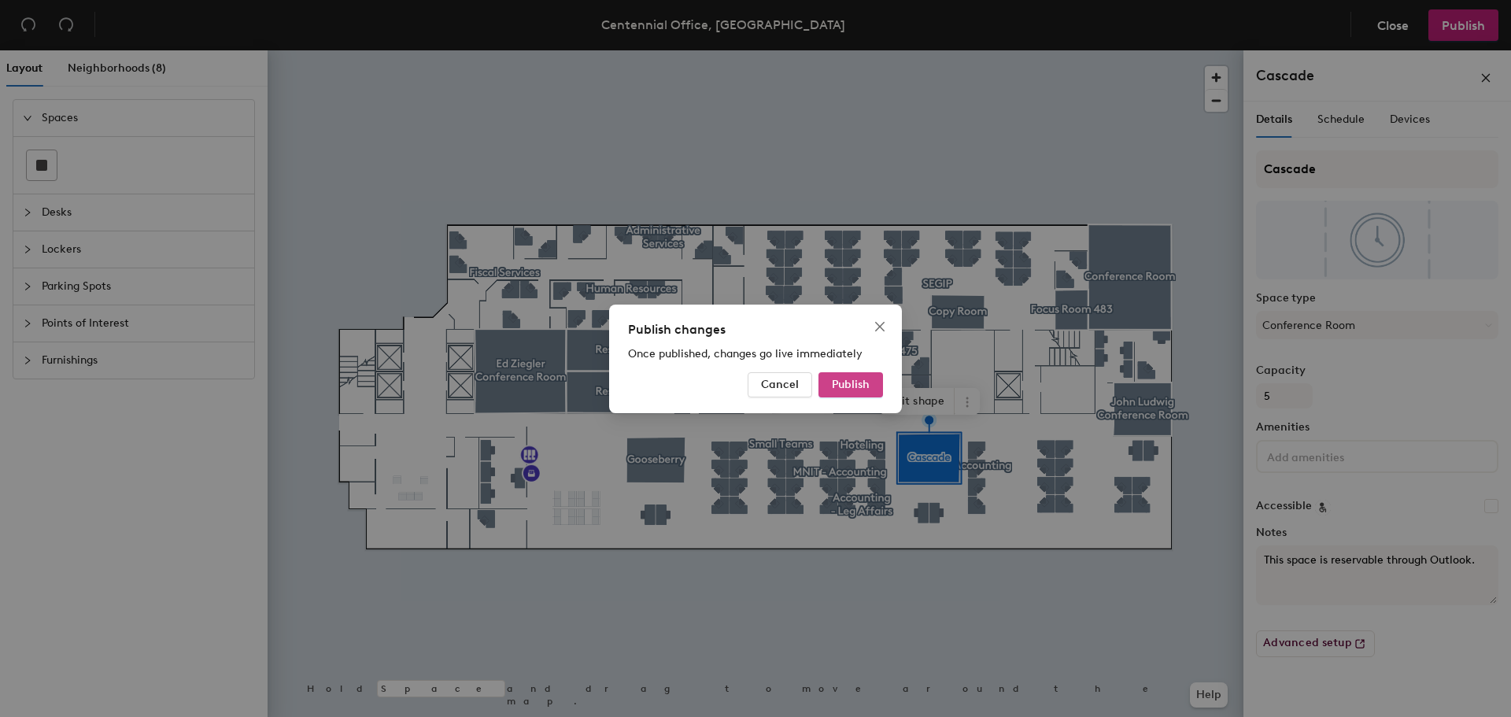
click at [848, 379] on span "Publish" at bounding box center [851, 384] width 38 height 13
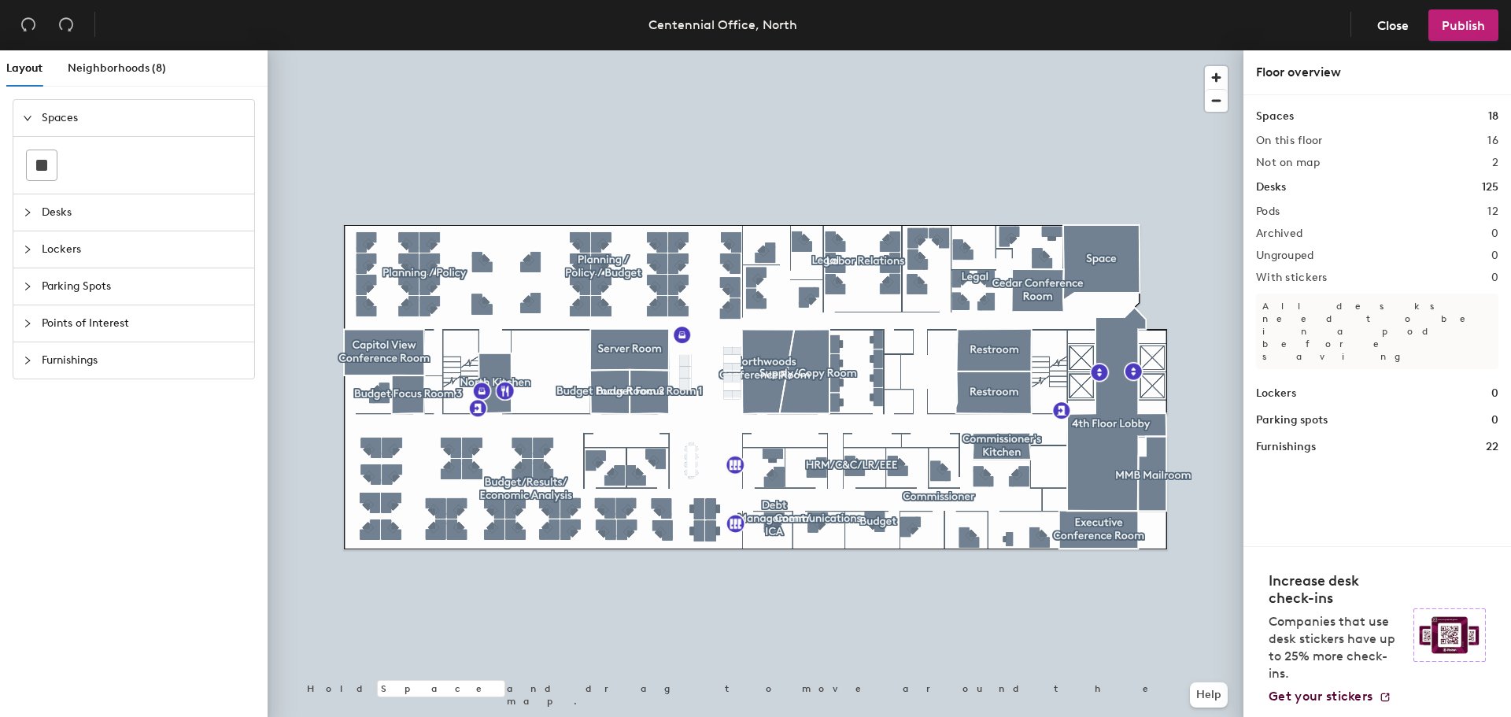
click at [1115, 50] on div at bounding box center [756, 50] width 976 height 0
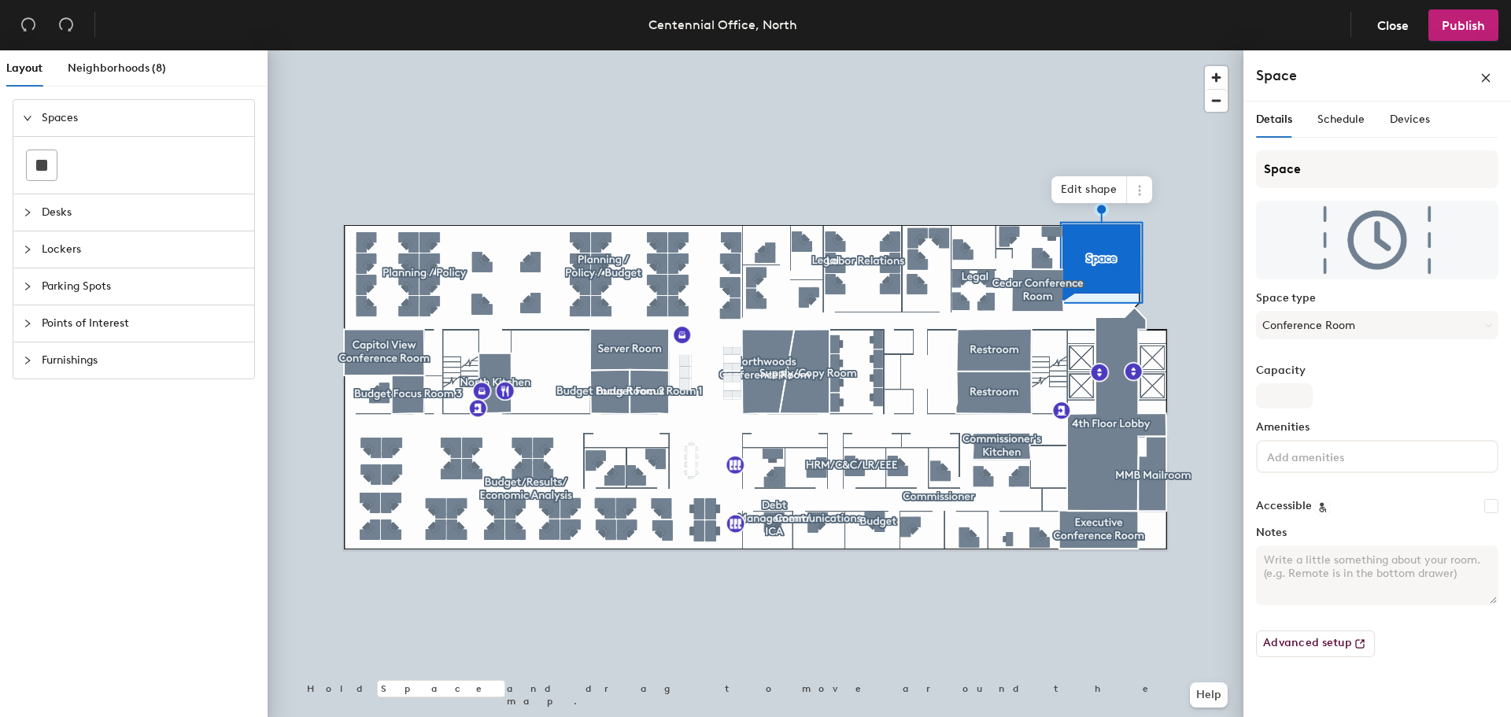
click at [1343, 569] on textarea "Notes" at bounding box center [1377, 575] width 242 height 60
paste textarea "This space is reservable through Outlook."
type textarea "This space is reservable through Outlook."
click at [1264, 327] on button "Conference Room" at bounding box center [1377, 325] width 242 height 28
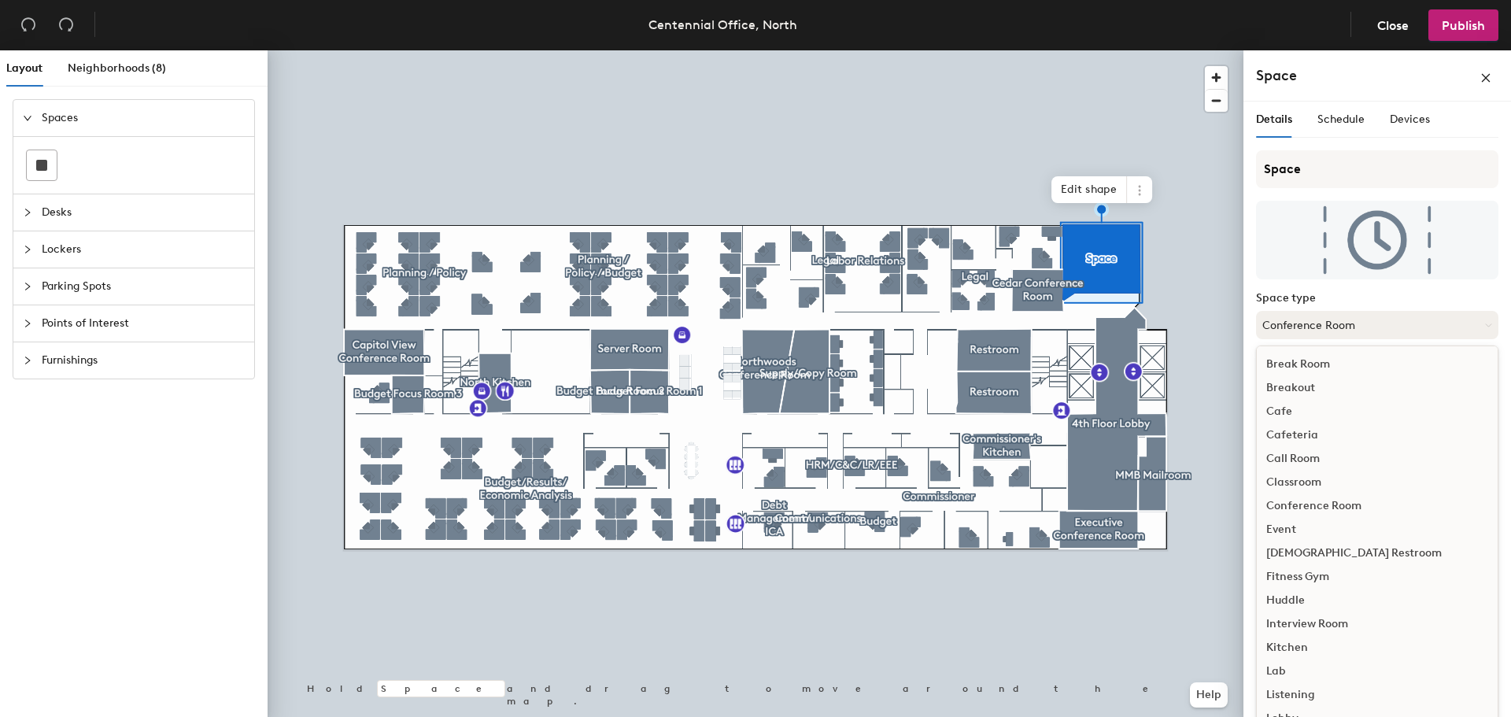
click at [1272, 323] on button "Conference Room" at bounding box center [1377, 325] width 242 height 28
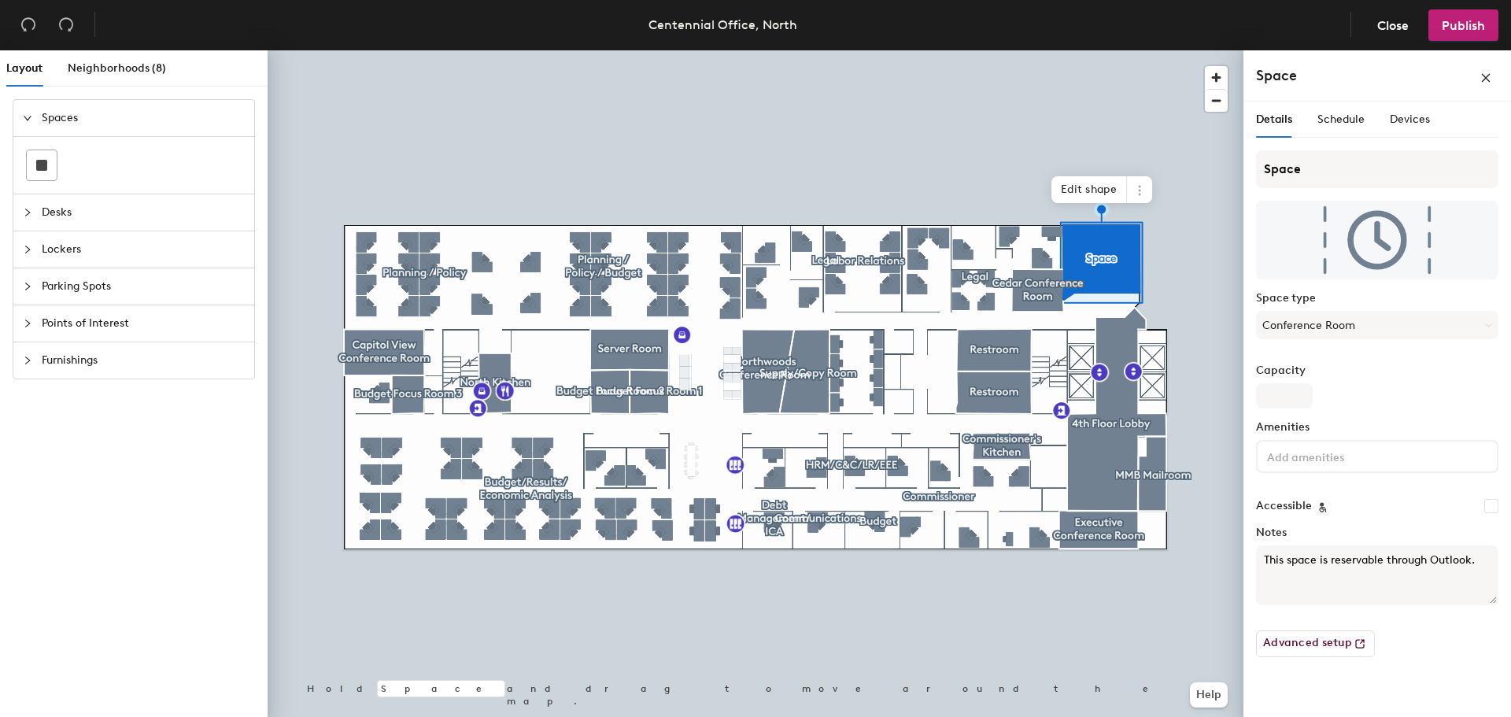
click at [1334, 451] on input at bounding box center [1335, 455] width 142 height 19
click at [1187, 172] on div "Layout Neighborhoods (8) Spaces Desks Lockers Parking Spots Points of Interest …" at bounding box center [755, 386] width 1511 height 673
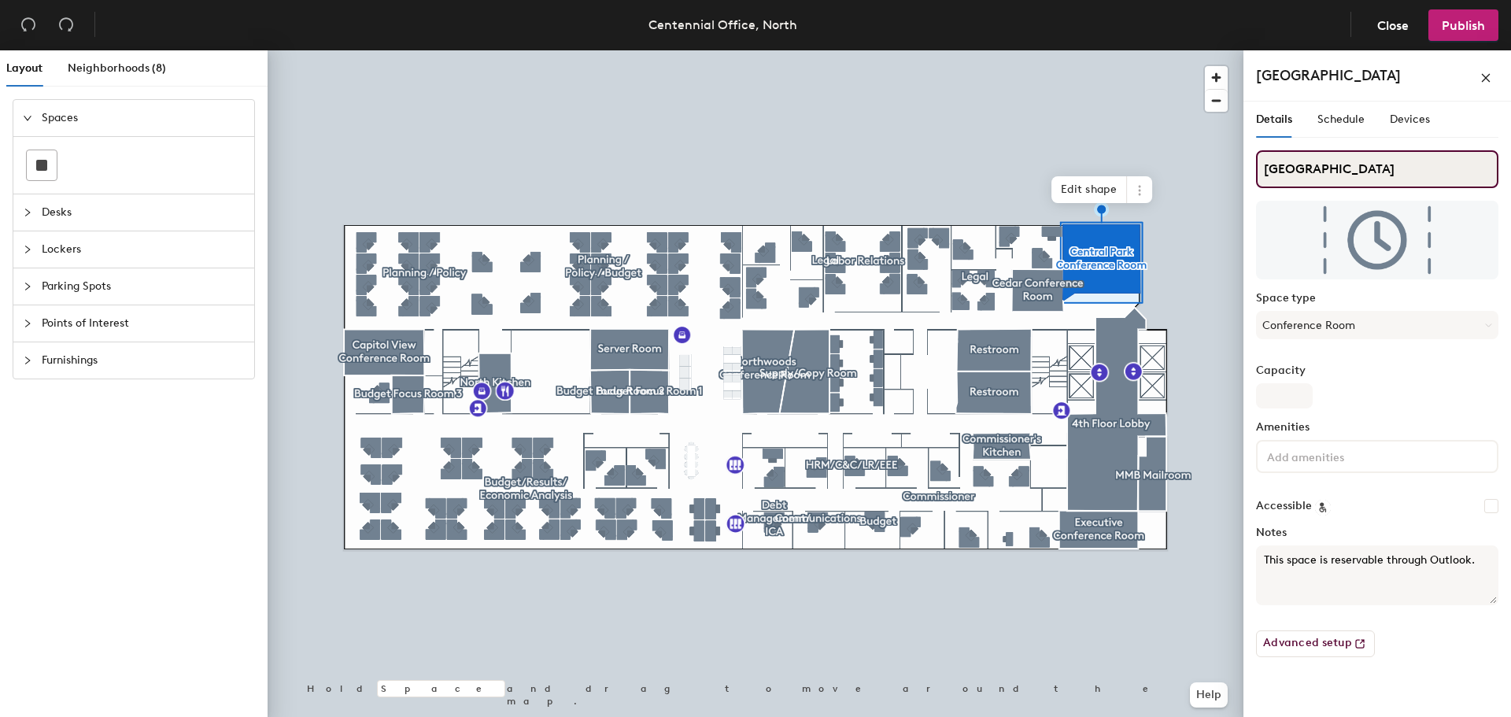
type input "Central Park Conference Room"
click at [1211, 553] on div "Layout Neighborhoods (8) Spaces Desks Lockers Parking Spots Points of Interest …" at bounding box center [755, 386] width 1511 height 673
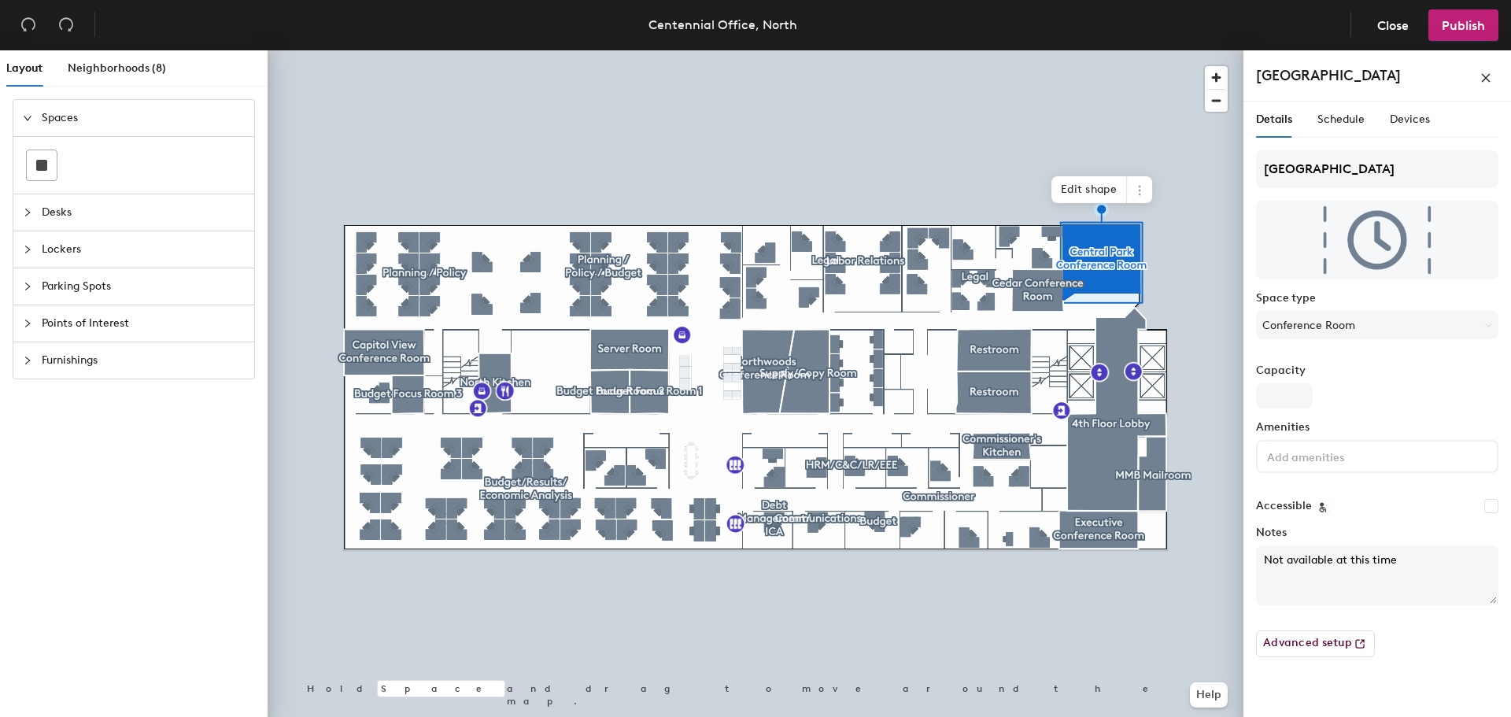
type textarea "Not available at this time"
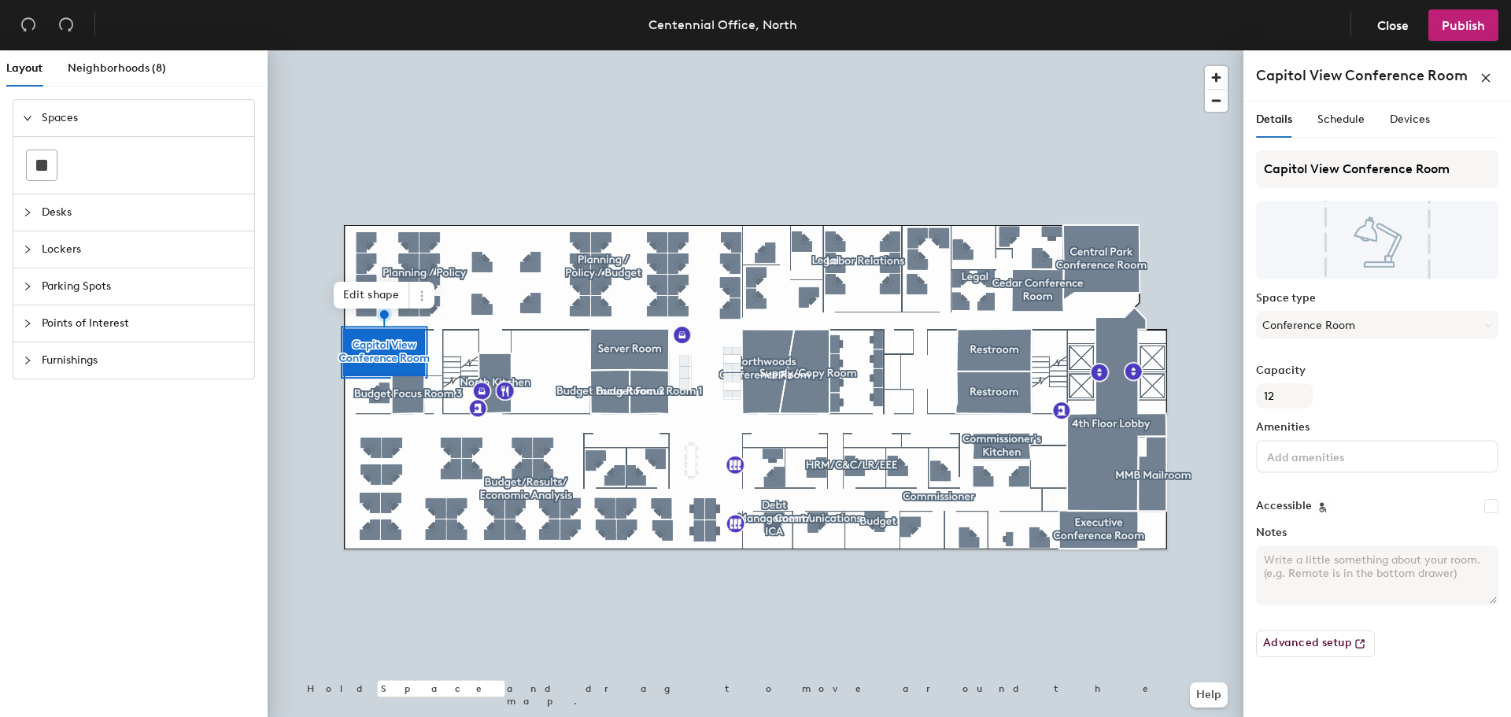
click at [1332, 579] on textarea "Notes" at bounding box center [1377, 575] width 242 height 60
paste textarea "This space is reservable through Outlook."
type textarea "This space is reservable through Outlook."
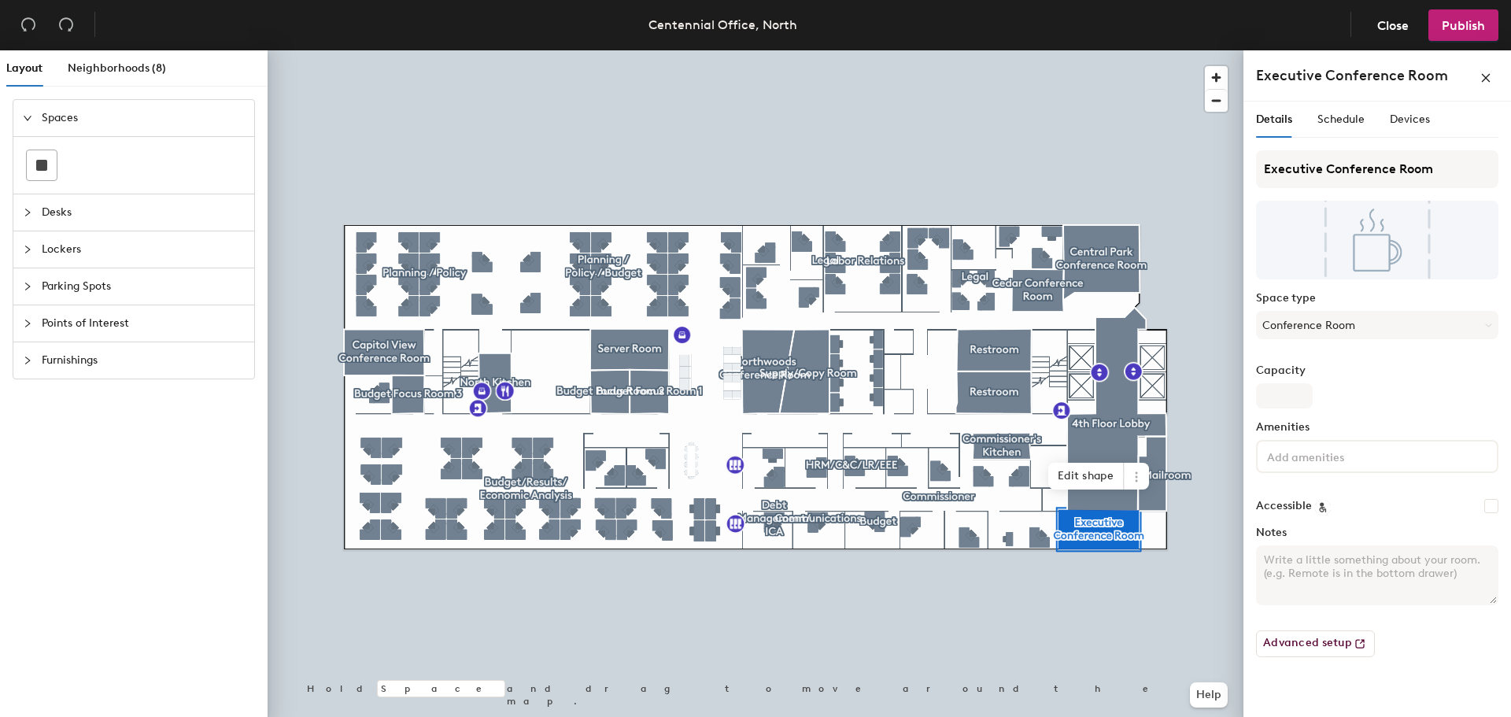
click at [1347, 565] on textarea "Notes" at bounding box center [1377, 575] width 242 height 60
paste textarea "This space is reservable through Outlook."
type textarea "This space is reservable through Outlook."
click at [763, 50] on div at bounding box center [756, 50] width 976 height 0
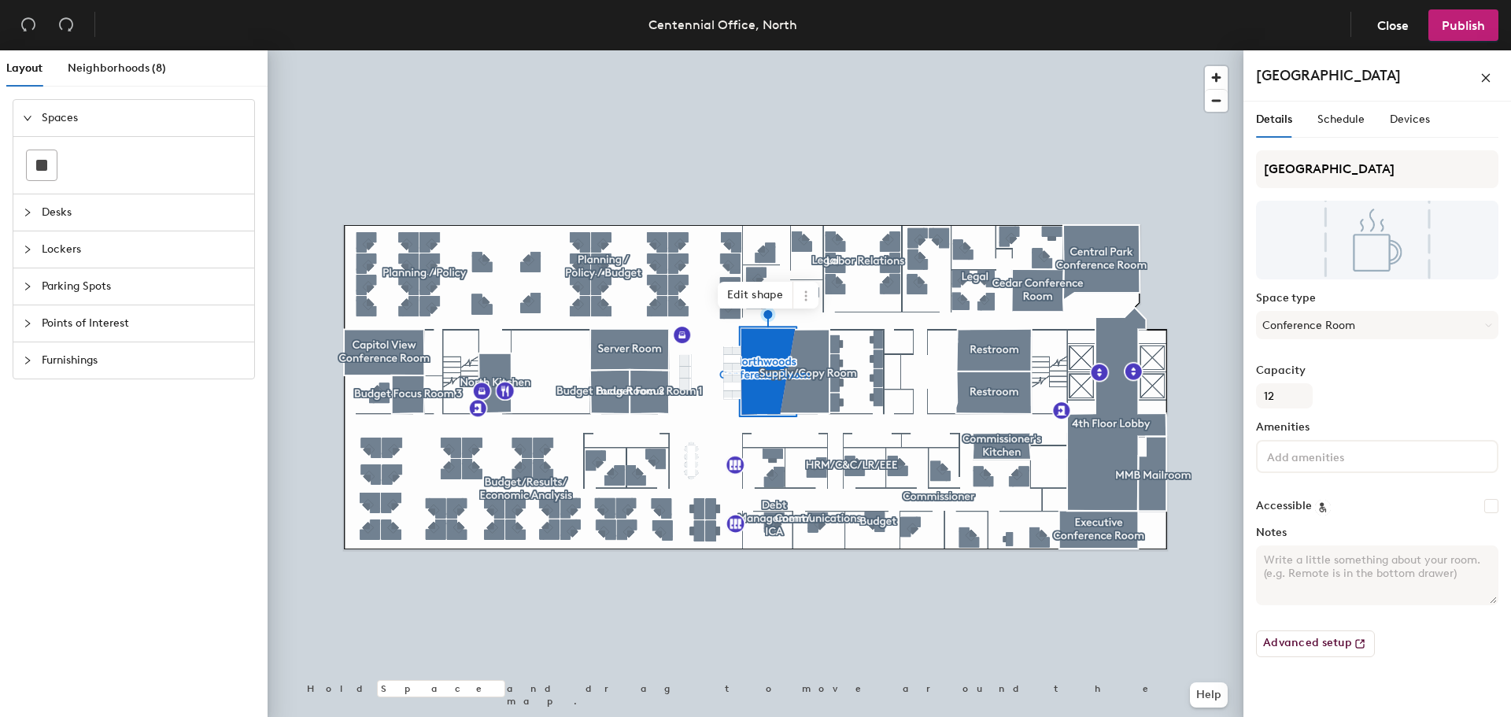
click at [1290, 574] on textarea "Notes" at bounding box center [1377, 575] width 242 height 60
paste textarea "This space is reservable through Outlook."
type textarea "This space is reservable through Outlook."
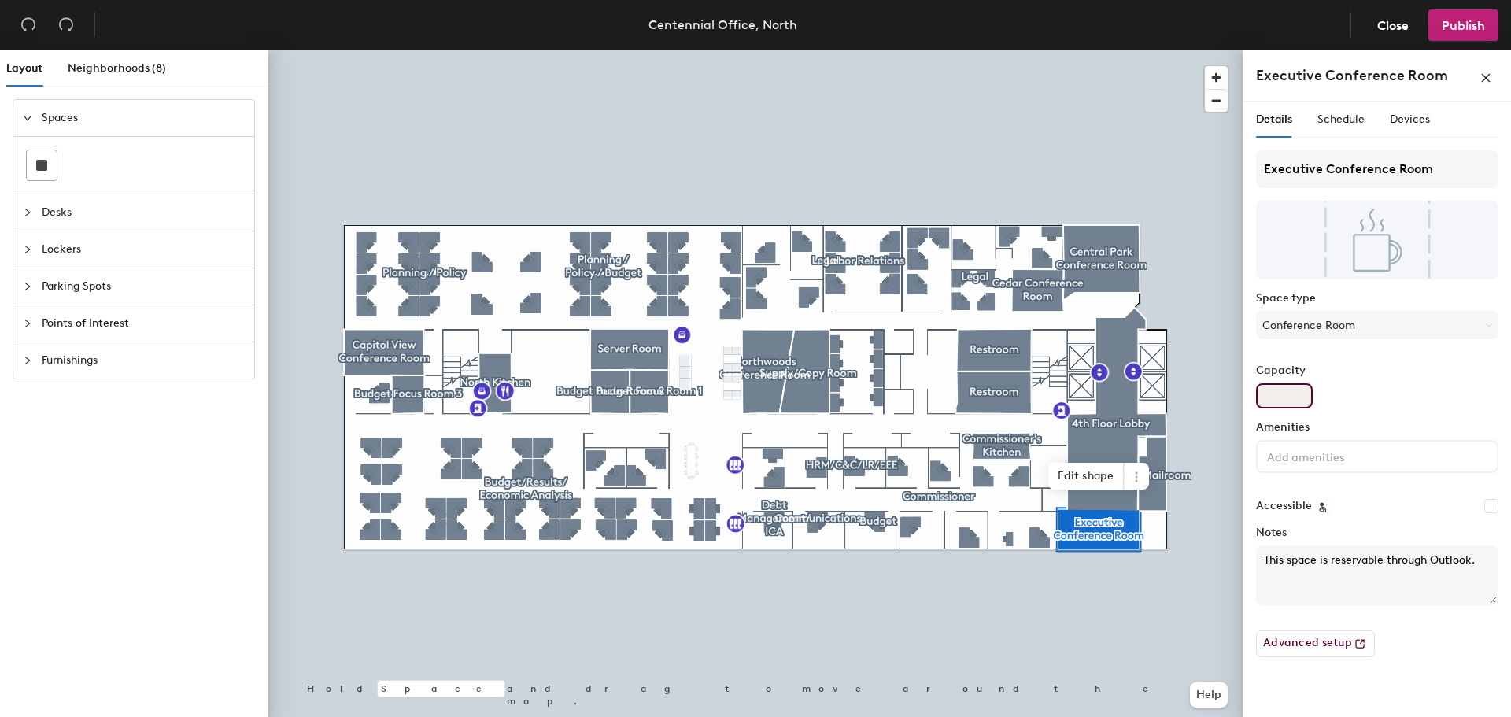
click at [1272, 399] on input "Capacity" at bounding box center [1284, 395] width 57 height 25
click at [1282, 398] on input "Capacity" at bounding box center [1284, 395] width 57 height 25
click at [1315, 403] on div "Capacity" at bounding box center [1377, 386] width 242 height 44
click at [1302, 388] on input "Capacity" at bounding box center [1284, 395] width 57 height 25
click at [1302, 393] on input "Capacity" at bounding box center [1284, 395] width 57 height 25
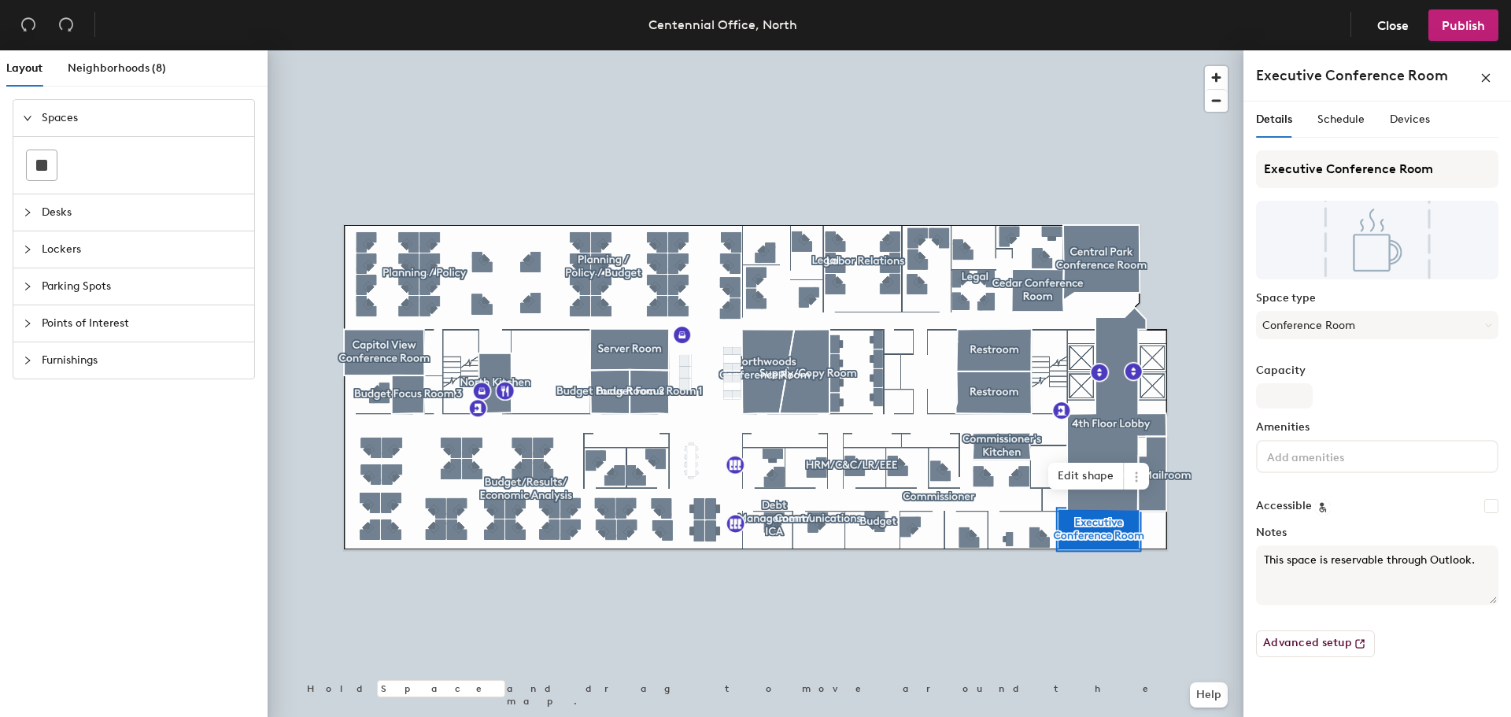
click at [1367, 396] on div "Capacity" at bounding box center [1377, 386] width 242 height 44
click at [1267, 400] on input "Capacity" at bounding box center [1284, 395] width 57 height 25
type input "10"
click at [1486, 31] on button "Publish" at bounding box center [1463, 24] width 70 height 31
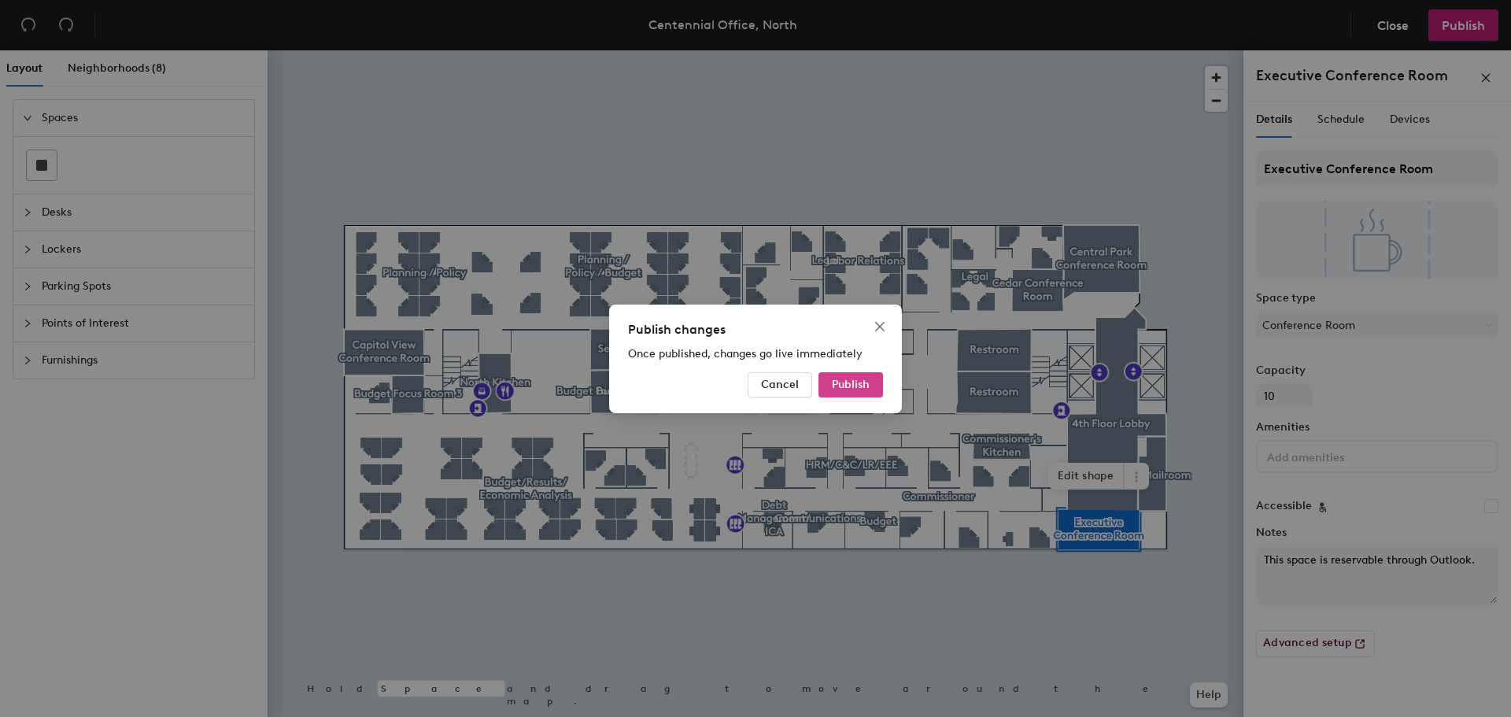
click at [861, 390] on span "Publish" at bounding box center [851, 384] width 38 height 13
